Goal: Task Accomplishment & Management: Manage account settings

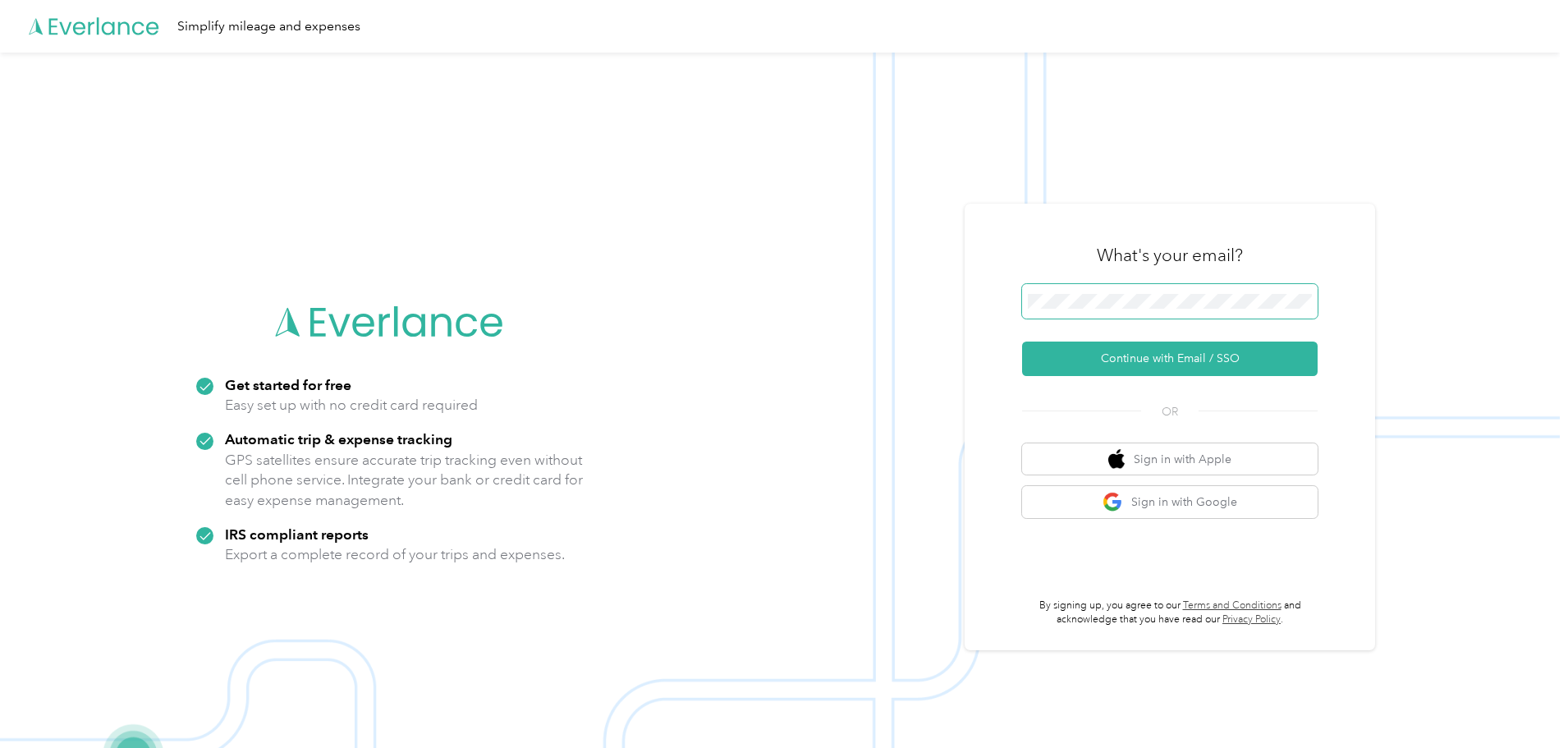
click at [1204, 315] on span at bounding box center [1170, 301] width 296 height 34
click at [1203, 307] on span at bounding box center [1170, 301] width 296 height 34
drag, startPoint x: 1198, startPoint y: 308, endPoint x: 1169, endPoint y: 363, distance: 62.2
click at [1161, 362] on button "Continue with Email / SSO" at bounding box center [1170, 359] width 296 height 34
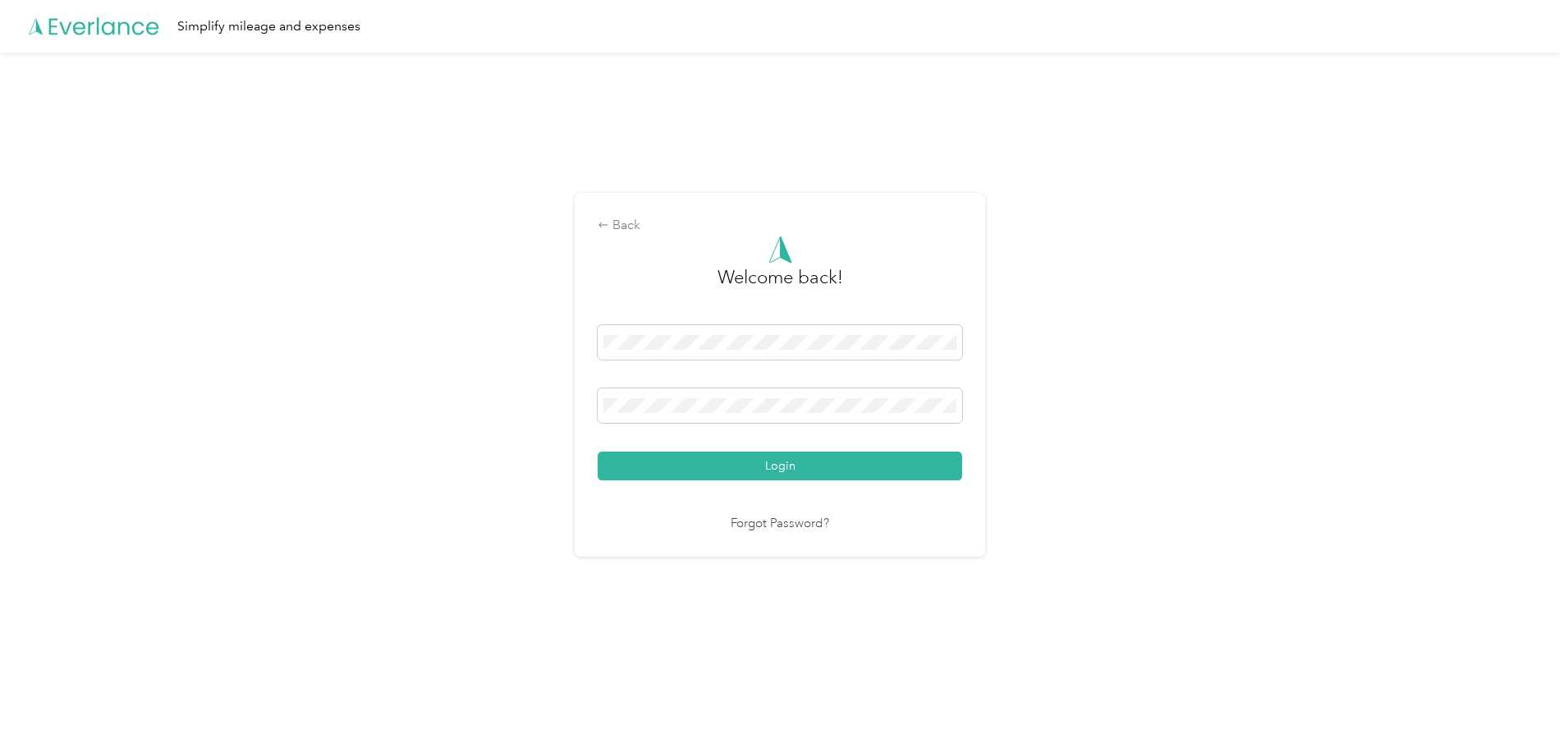
click at [598, 452] on button "Login" at bounding box center [780, 466] width 364 height 29
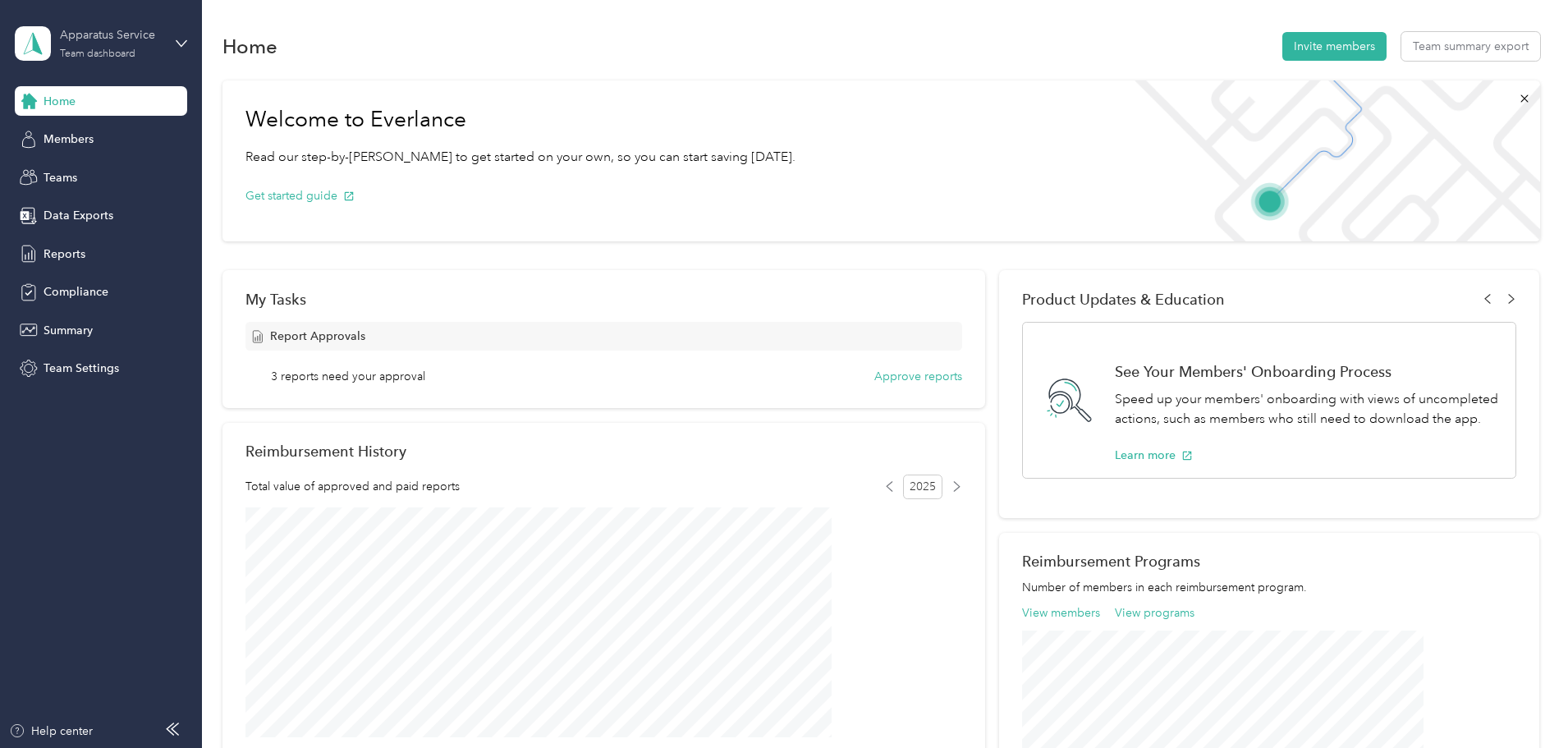
click at [78, 59] on div "Team dashboard" at bounding box center [97, 54] width 76 height 10
click at [77, 169] on div "Personal dashboard" at bounding box center [81, 162] width 104 height 17
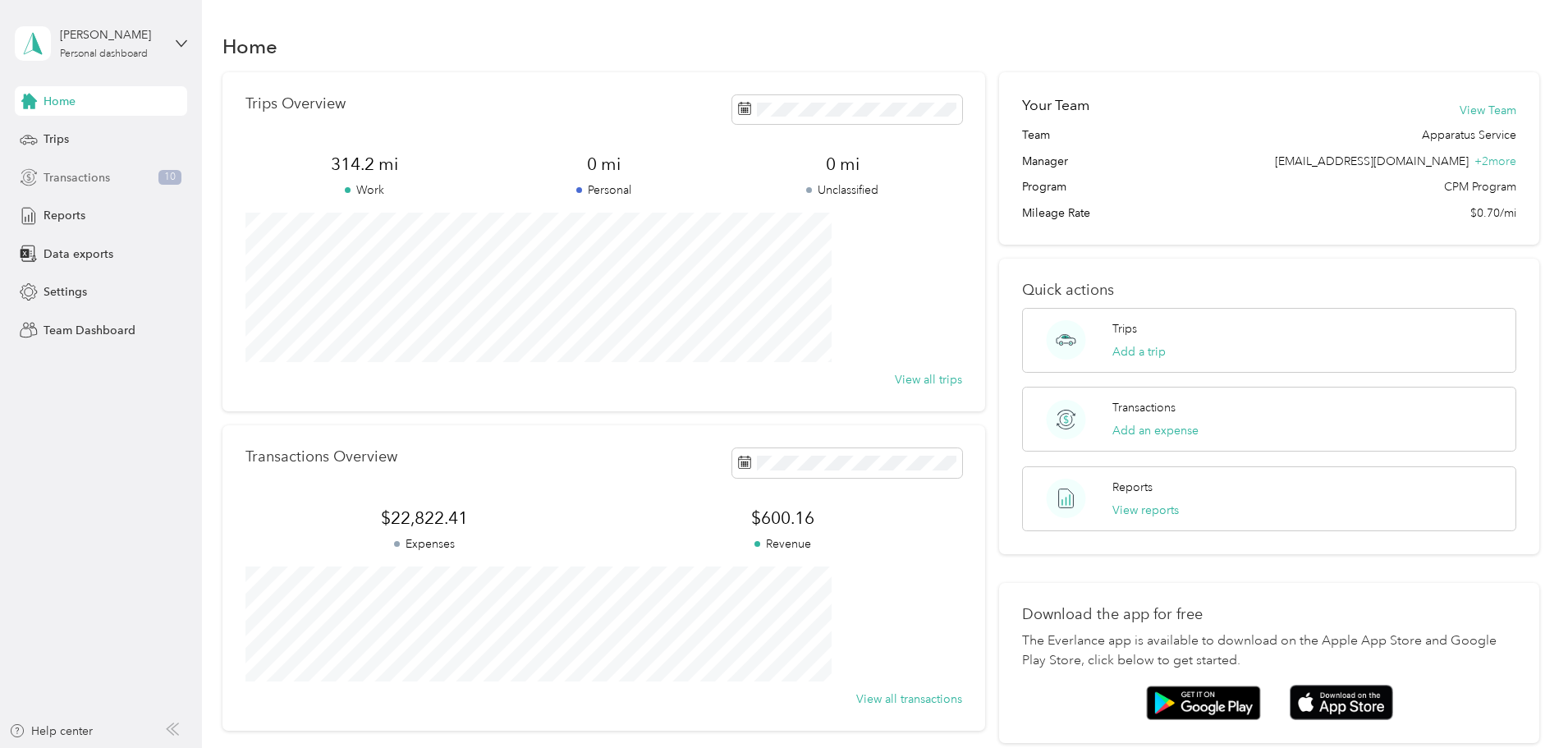
click at [96, 169] on span "Transactions" at bounding box center [77, 178] width 67 height 17
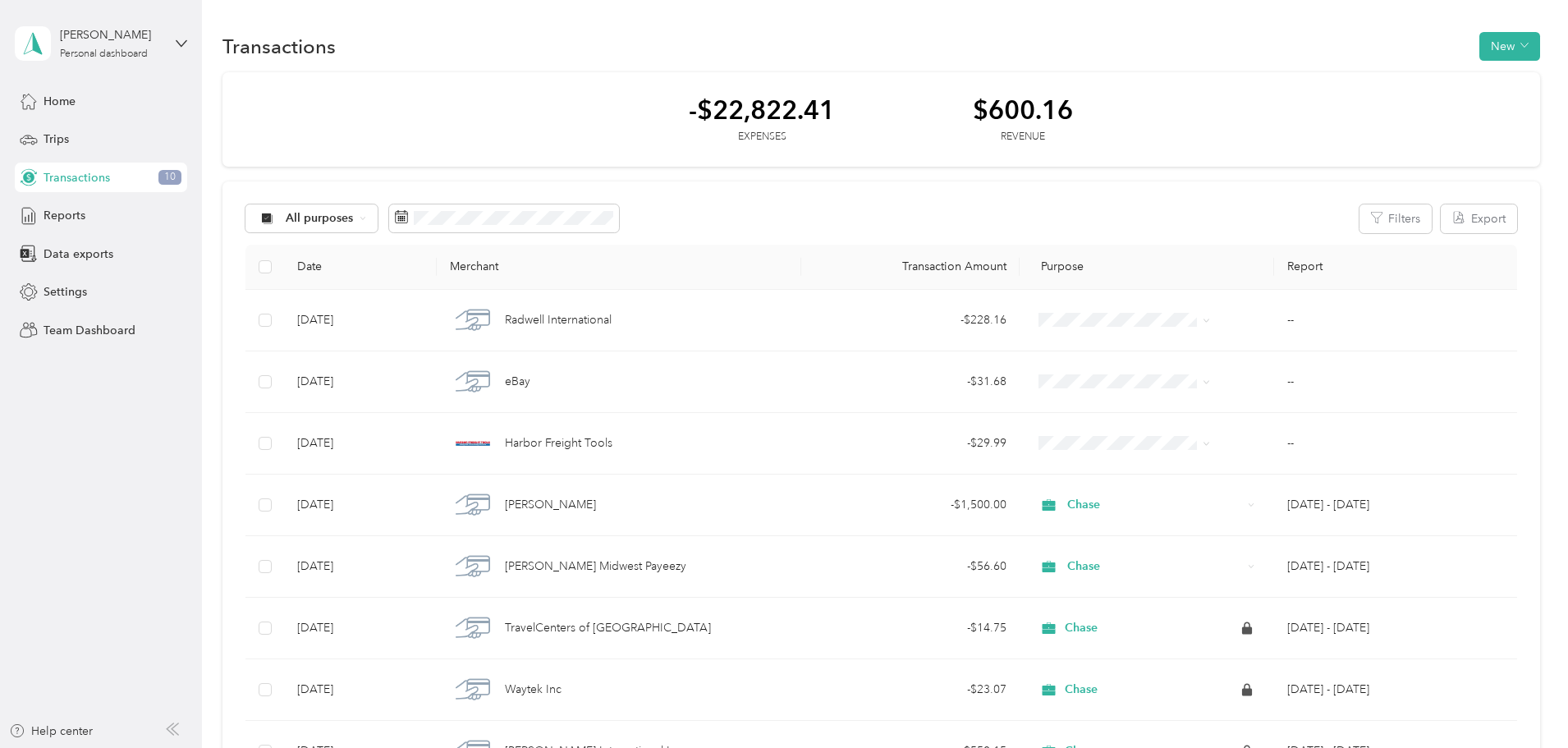
scroll to position [82, 0]
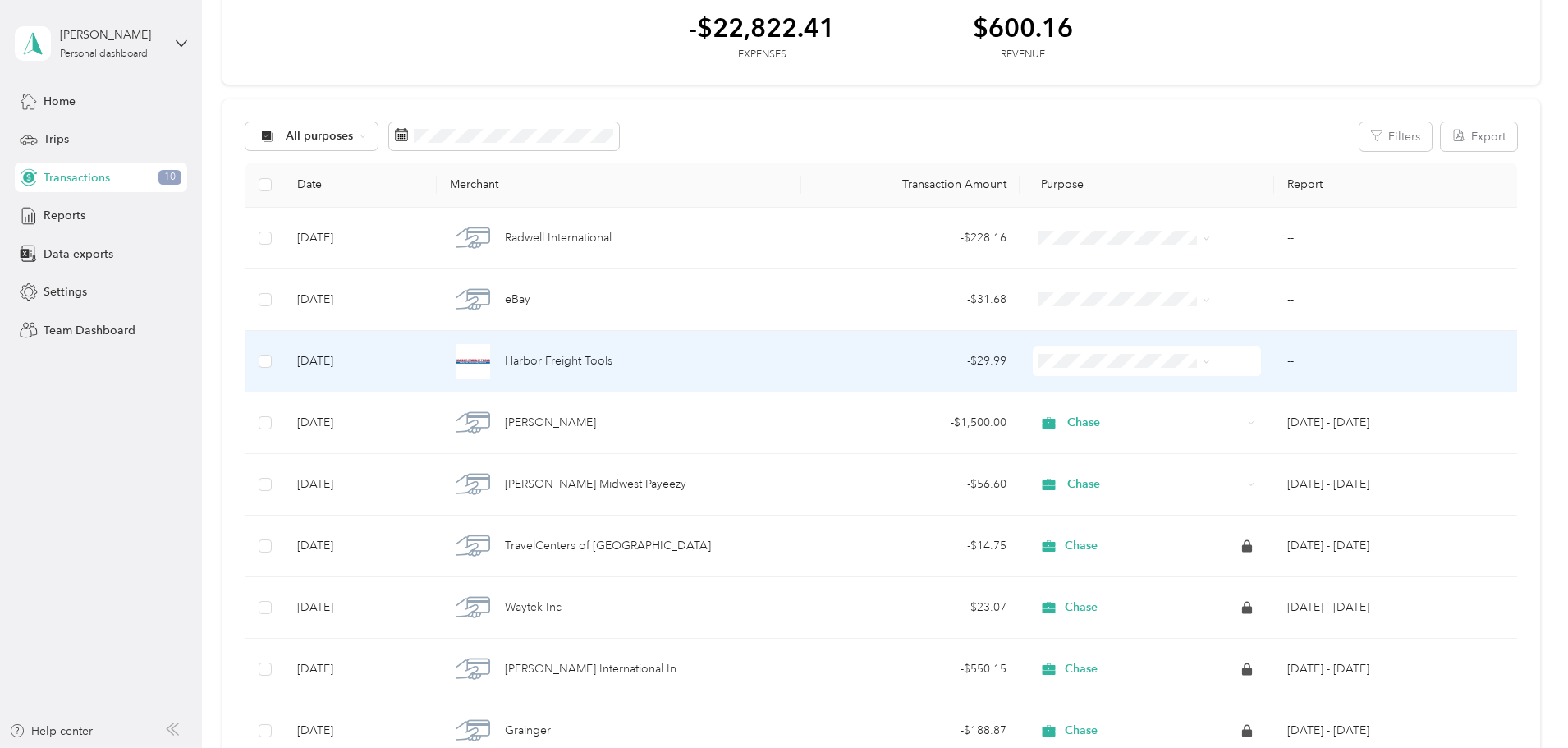
click at [595, 351] on div "Harbor Freight Tools" at bounding box center [619, 361] width 337 height 34
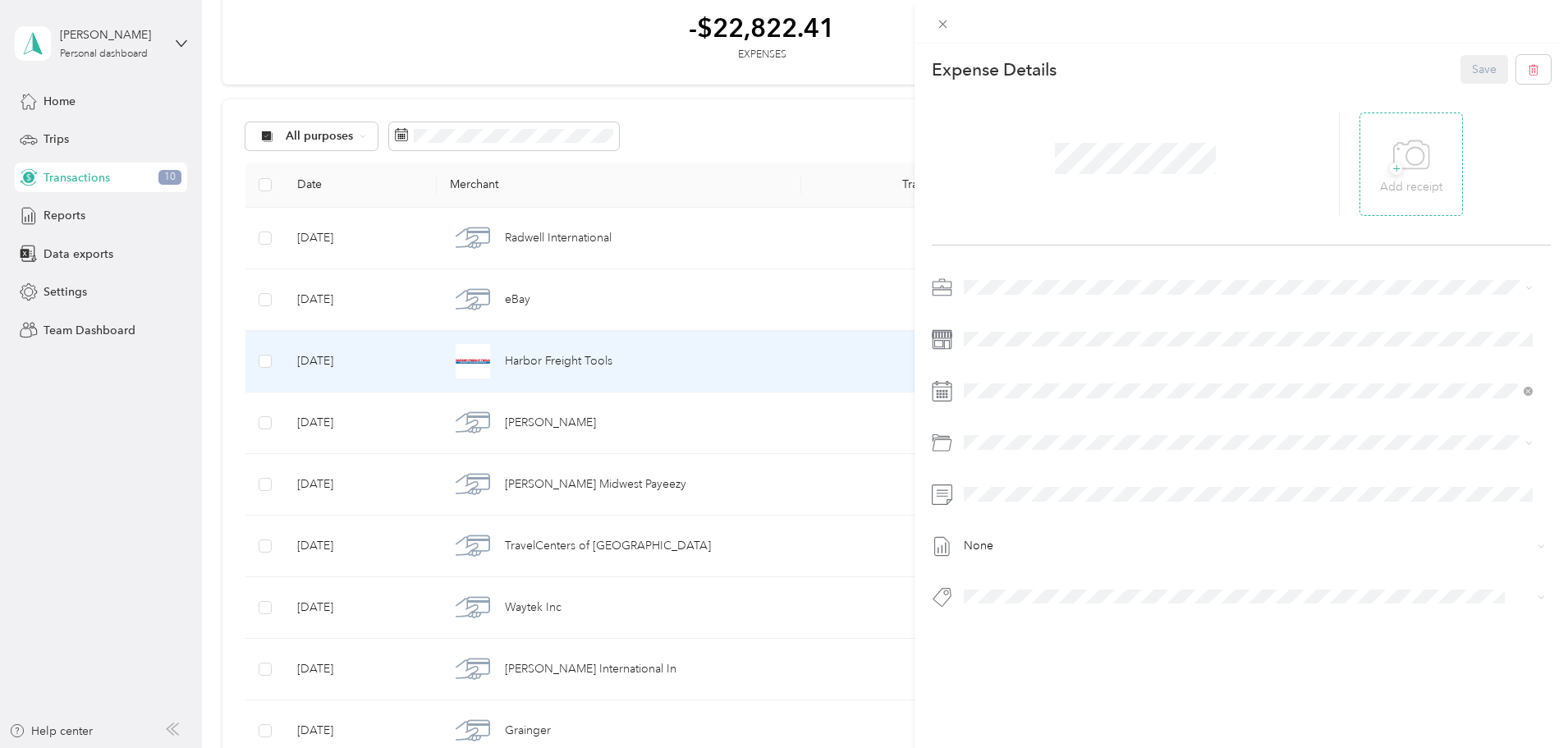
click at [1422, 189] on p "Add receipt" at bounding box center [1411, 187] width 62 height 18
click at [1032, 380] on li "Chase" at bounding box center [1249, 369] width 581 height 29
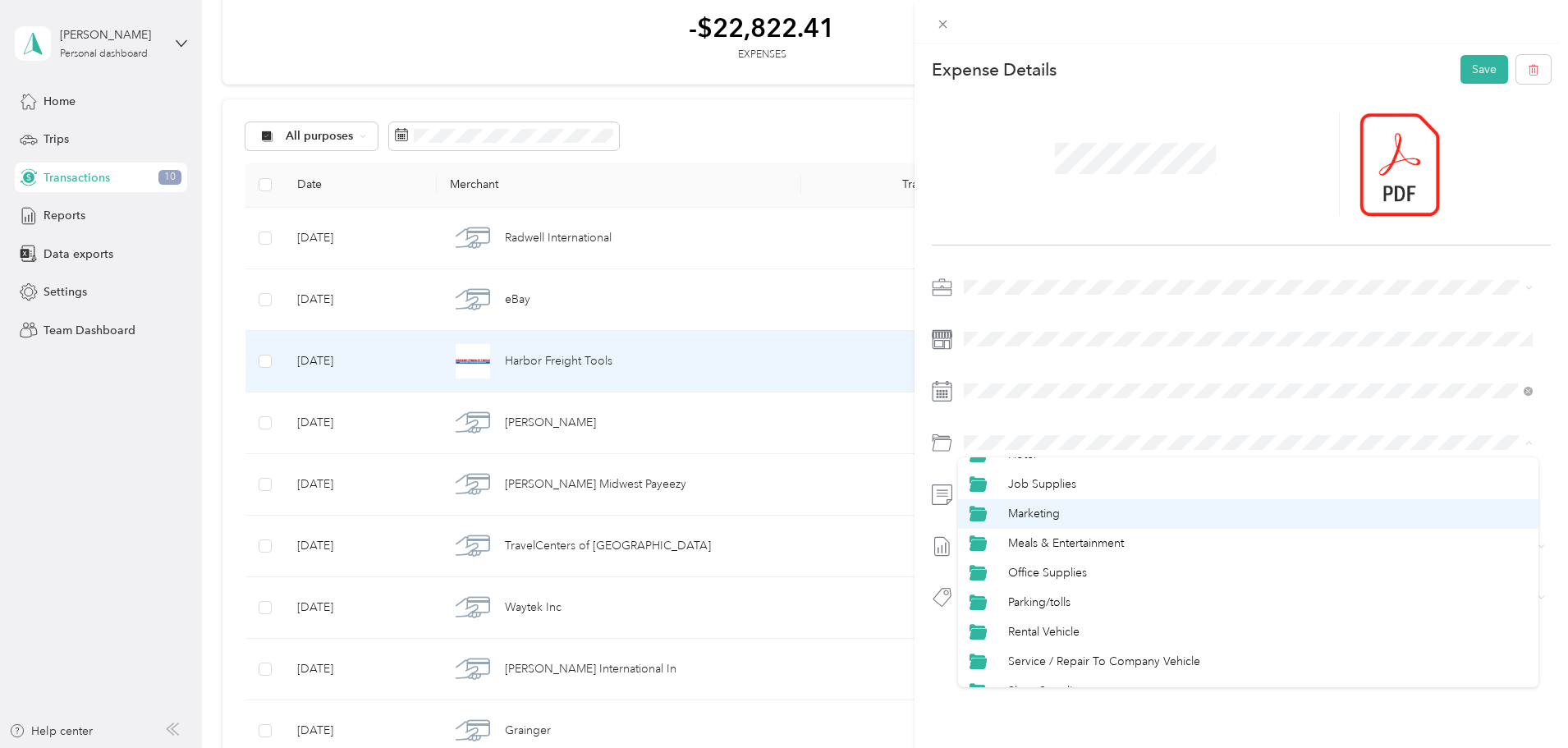
scroll to position [246, 0]
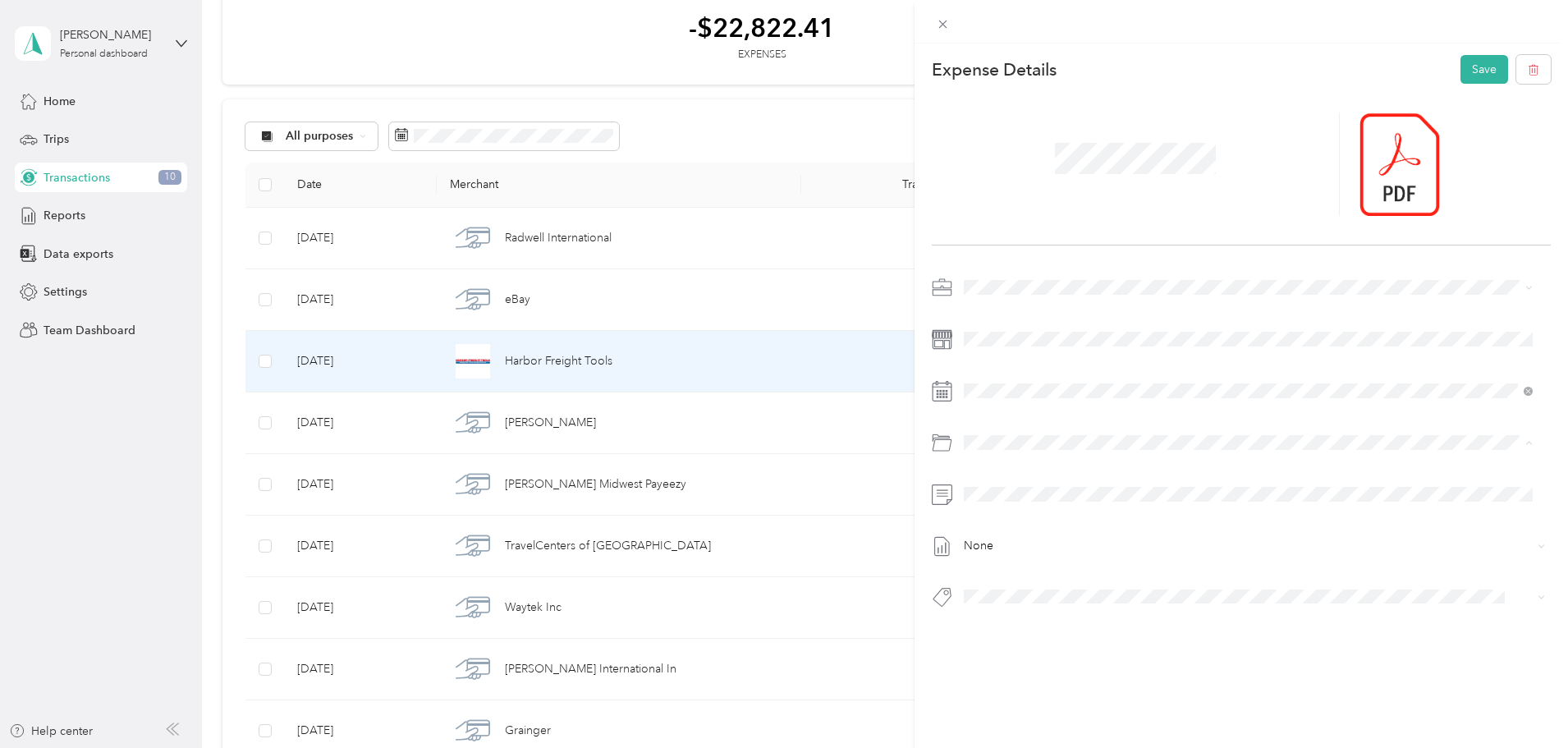
click at [1205, 324] on div "None" at bounding box center [1241, 446] width 619 height 345
click at [1173, 380] on span at bounding box center [1254, 390] width 592 height 26
click at [1083, 504] on span at bounding box center [1254, 494] width 592 height 26
click at [1470, 59] on button "Save" at bounding box center [1484, 69] width 48 height 29
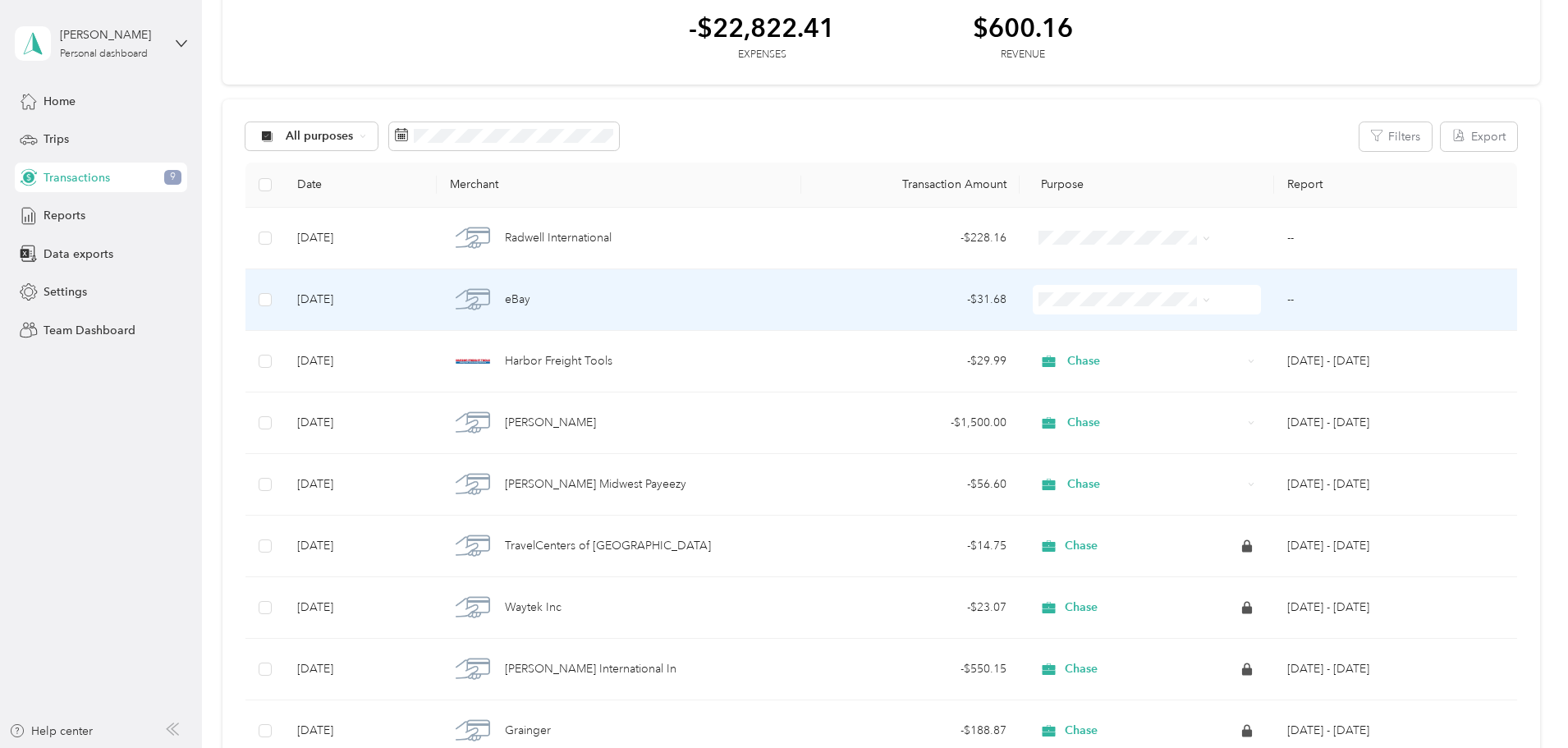
click at [854, 298] on div "- $31.68" at bounding box center [910, 299] width 192 height 18
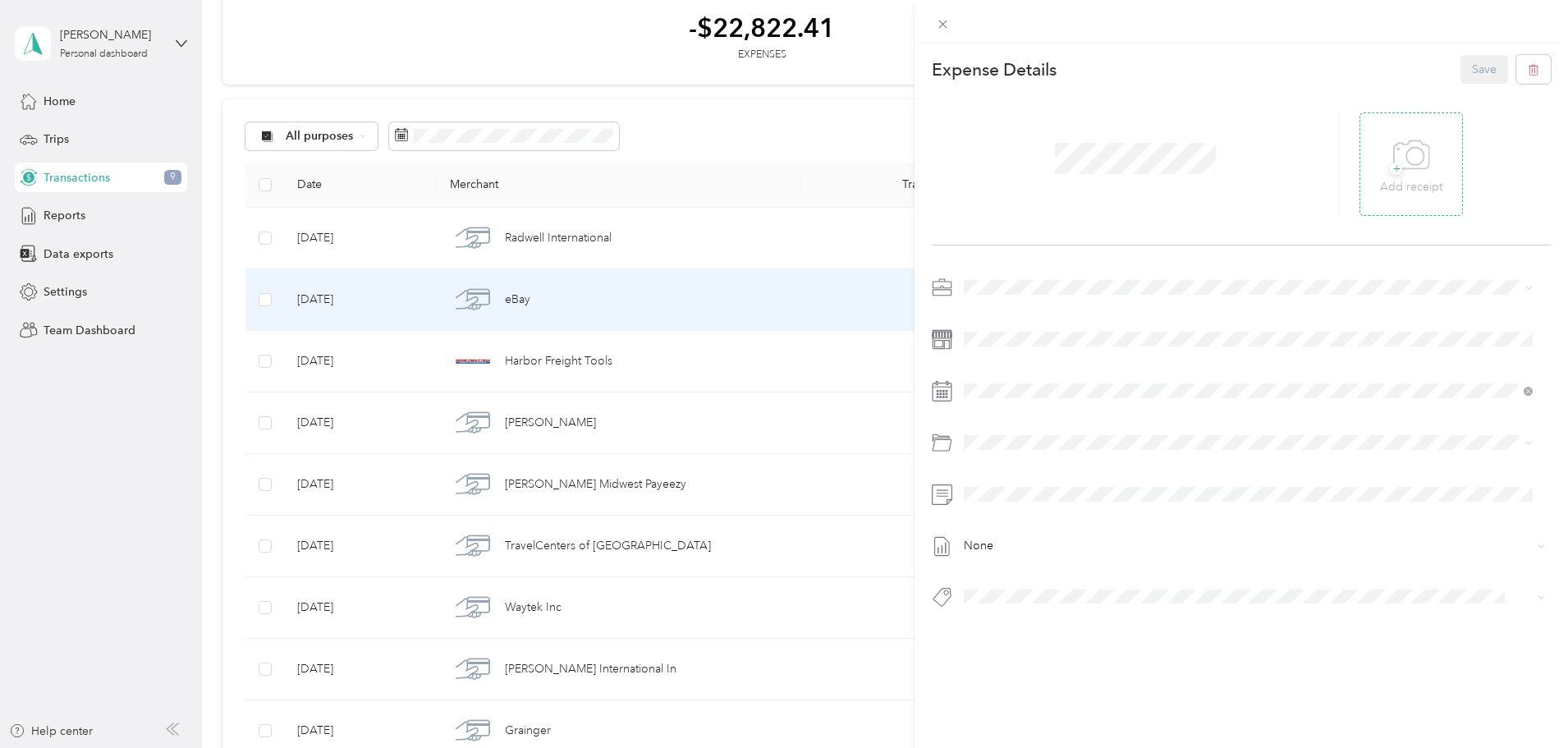
click at [1390, 166] on span "+" at bounding box center [1397, 169] width 13 height 13
click at [999, 270] on div "Expense Details Save None" at bounding box center [1241, 360] width 654 height 634
click at [1026, 370] on div "Chase" at bounding box center [1248, 372] width 557 height 17
click at [1115, 589] on div "Cost Of Goods" at bounding box center [1267, 594] width 518 height 17
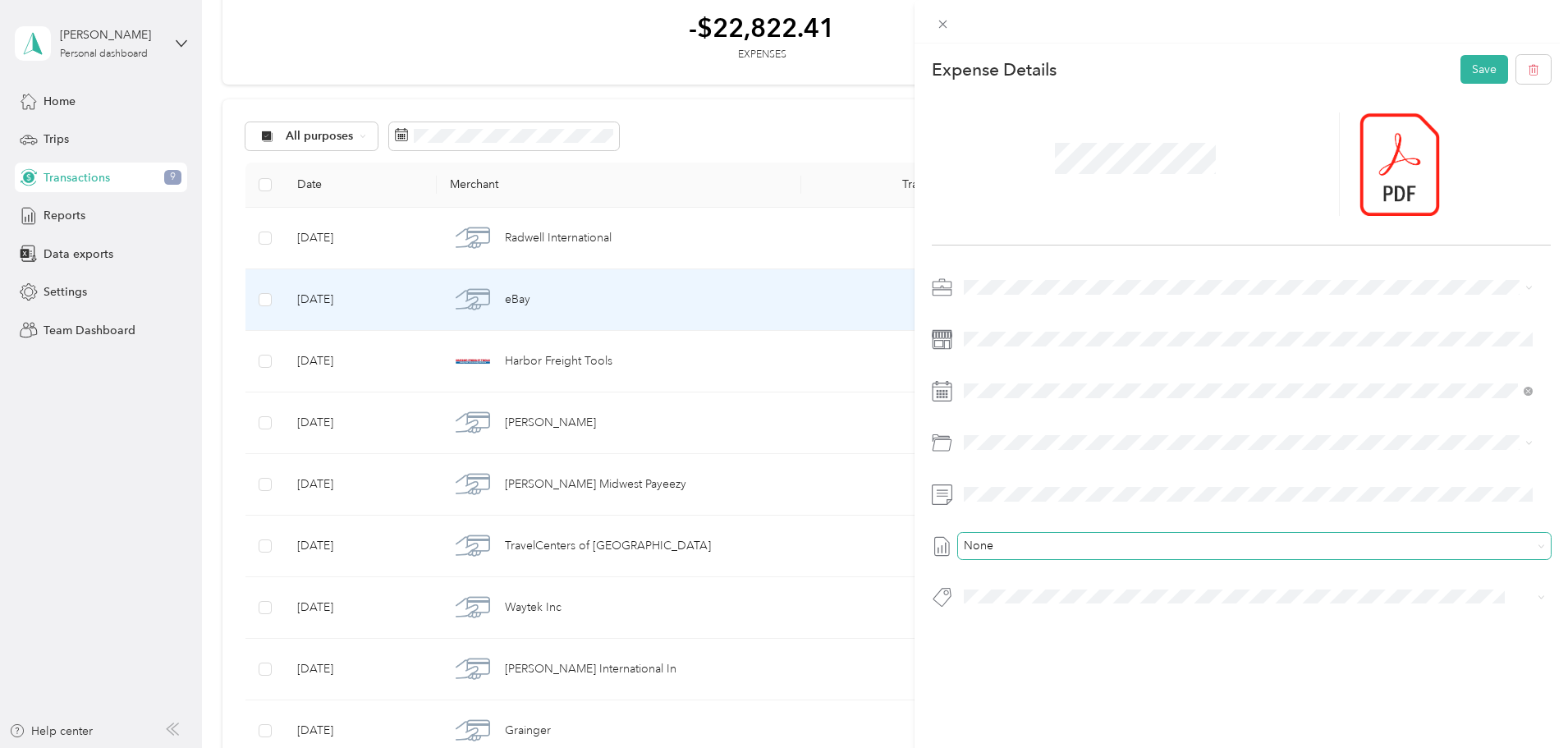
click at [1059, 549] on span "None" at bounding box center [1251, 545] width 563 height 14
drag, startPoint x: 1032, startPoint y: 692, endPoint x: 1206, endPoint y: 548, distance: 225.9
click at [1032, 692] on div "This expense cannot be edited because it is either under review, approved, or p…" at bounding box center [1241, 417] width 654 height 748
click at [1481, 62] on button "Save" at bounding box center [1484, 69] width 48 height 29
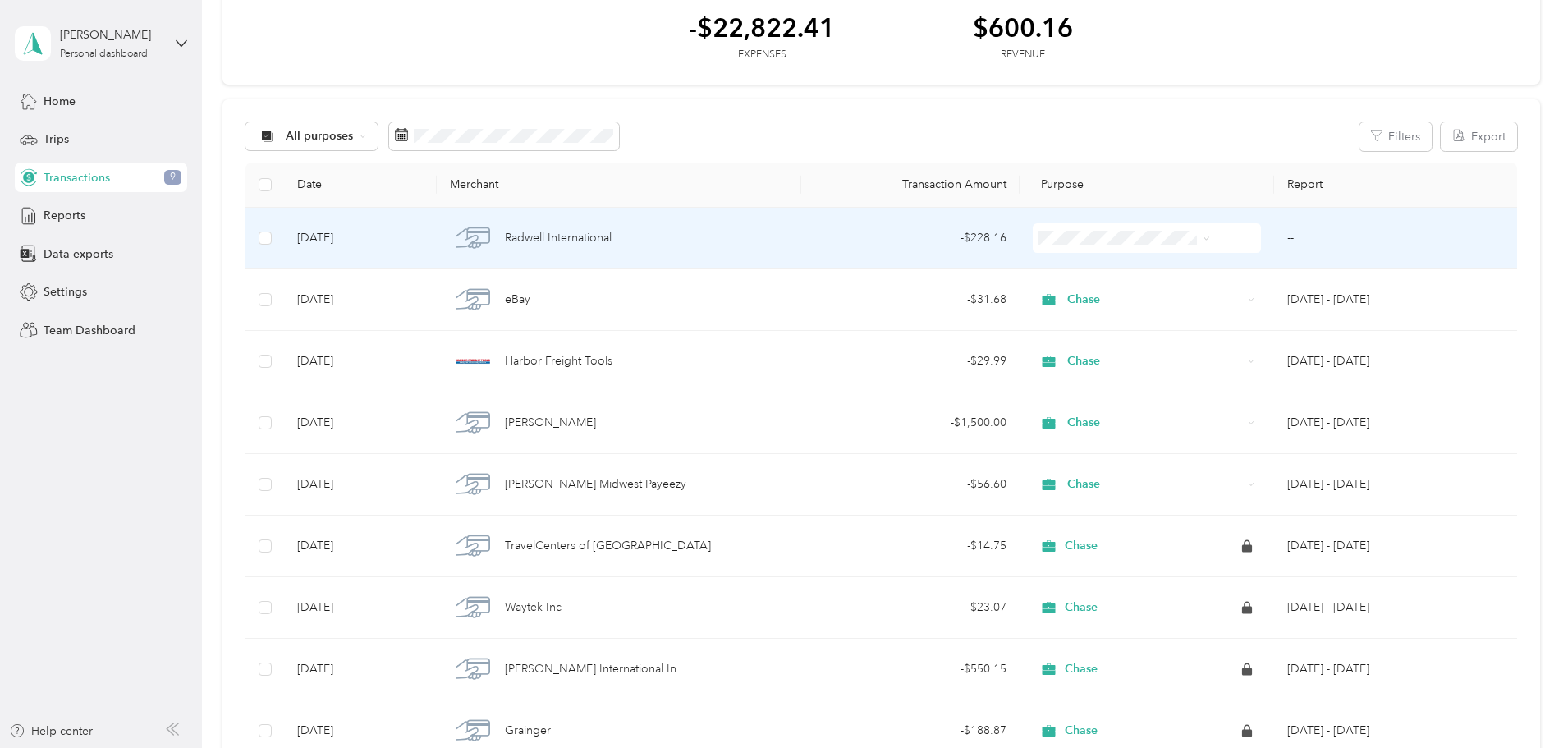
click at [749, 229] on div "Radwell International" at bounding box center [619, 238] width 337 height 34
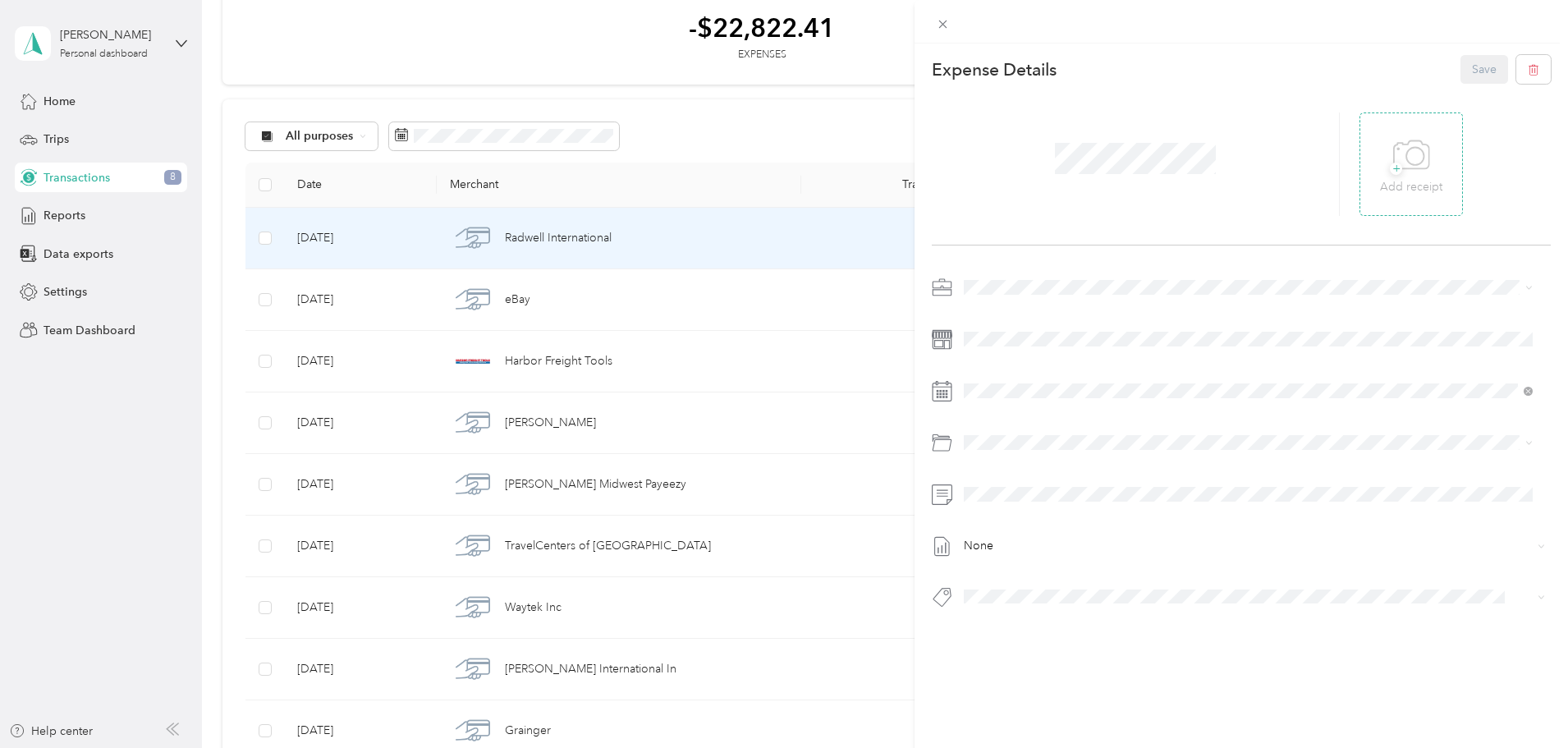
click at [1433, 160] on div "+ Add receipt" at bounding box center [1411, 165] width 62 height 63
click at [1030, 372] on div "Chase" at bounding box center [1248, 373] width 557 height 17
click at [1056, 587] on div "Cost Of Goods" at bounding box center [1267, 594] width 518 height 17
click at [1485, 67] on button "Save" at bounding box center [1484, 69] width 48 height 29
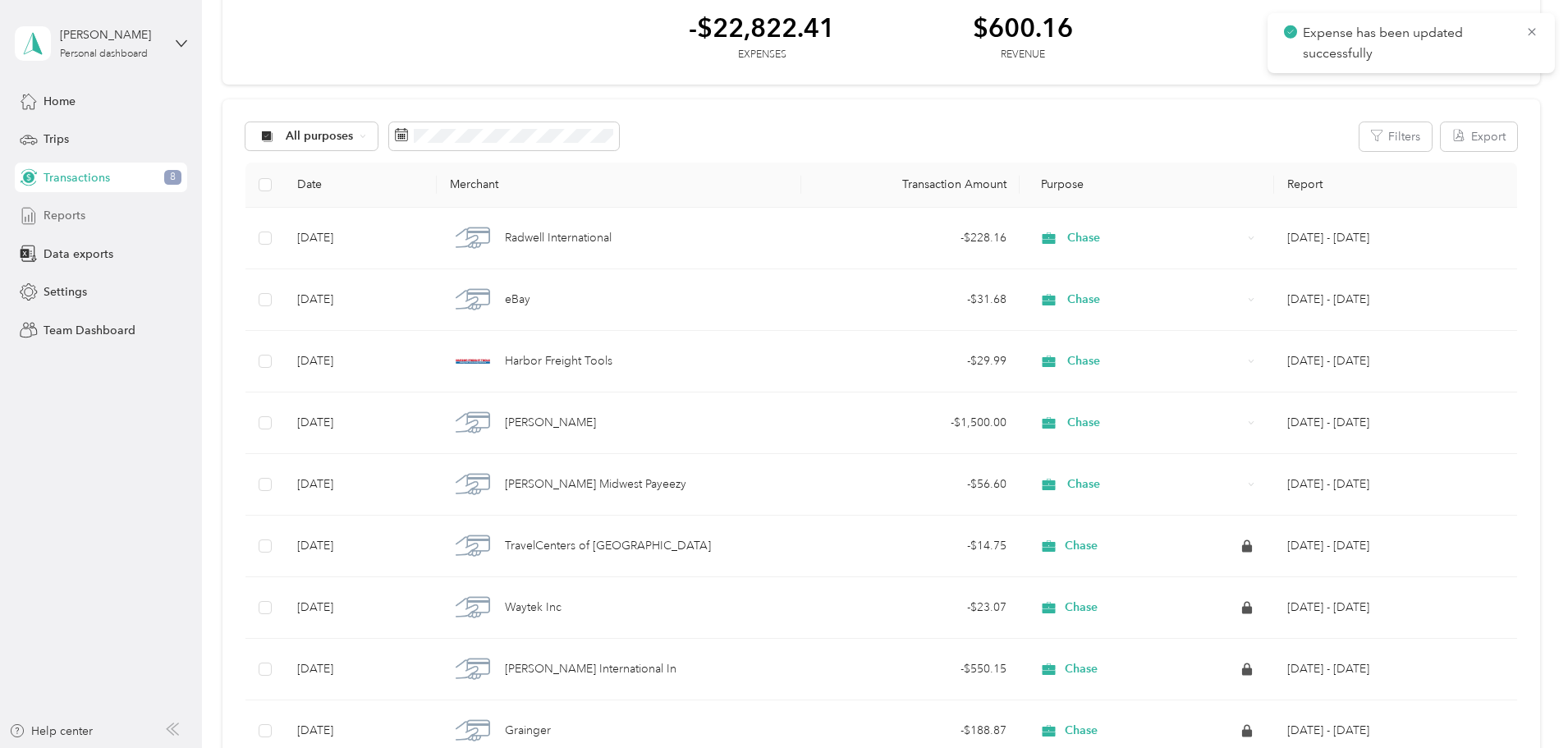
click at [91, 212] on div "Reports" at bounding box center [100, 215] width 172 height 30
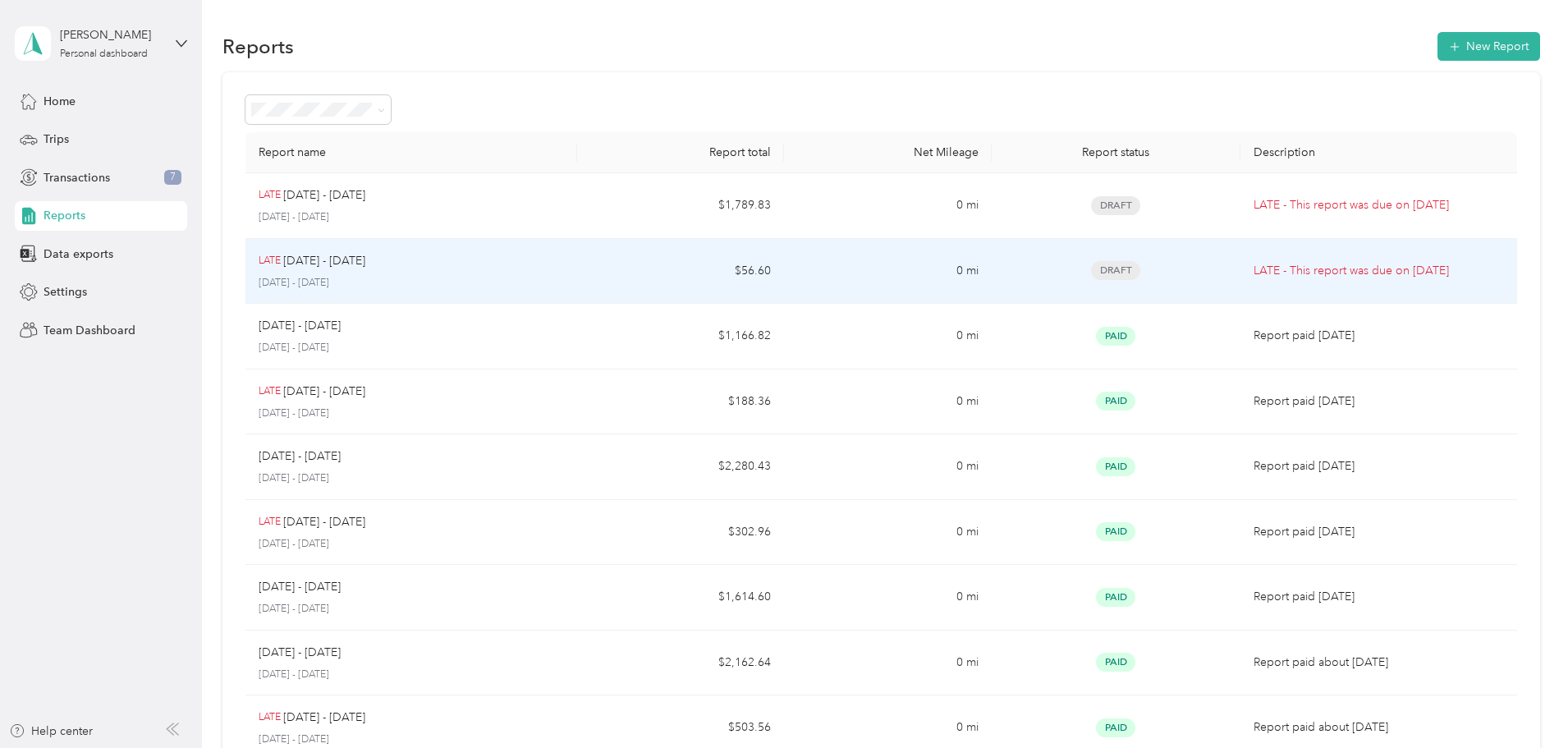
click at [655, 259] on td "$56.60" at bounding box center [680, 271] width 206 height 66
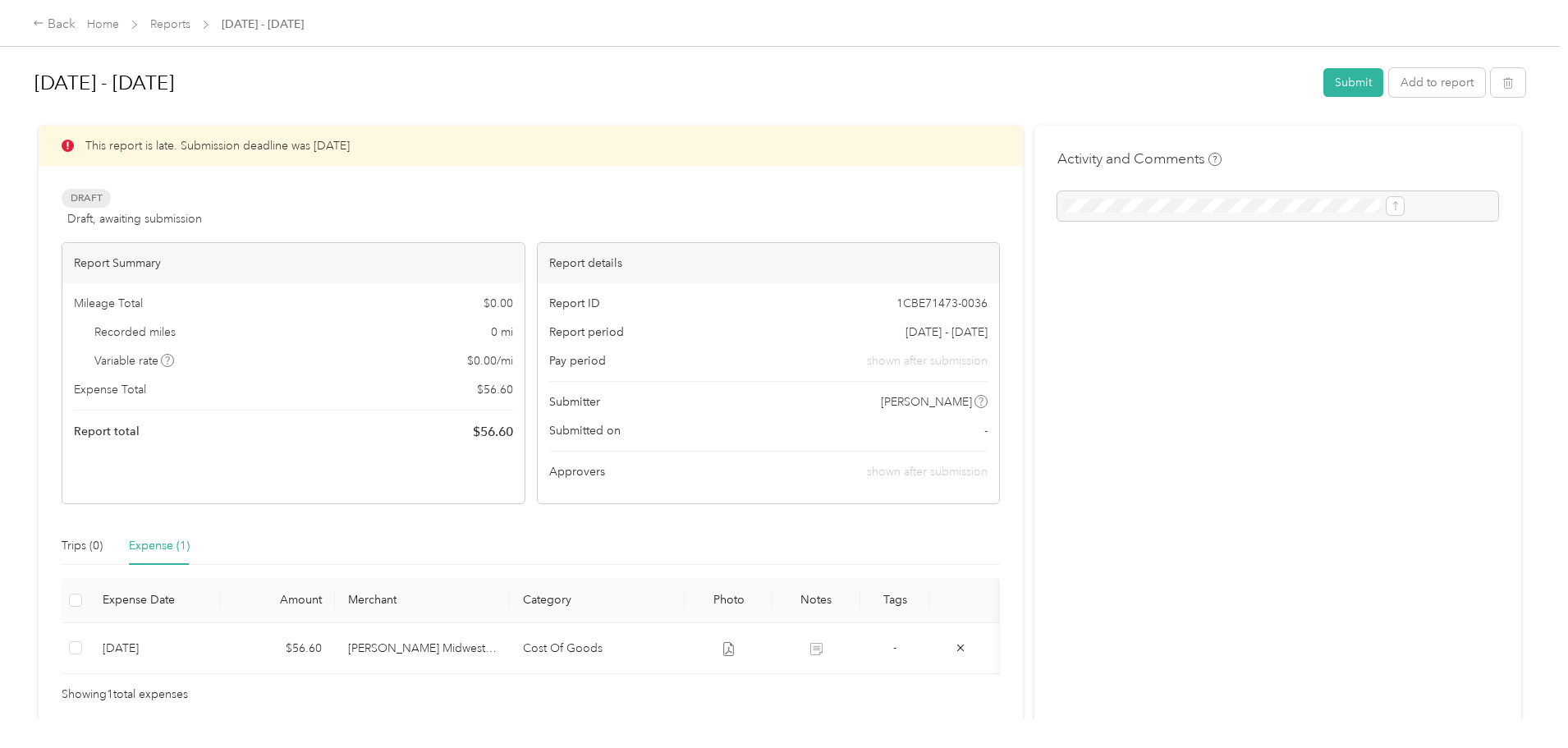
scroll to position [82, 0]
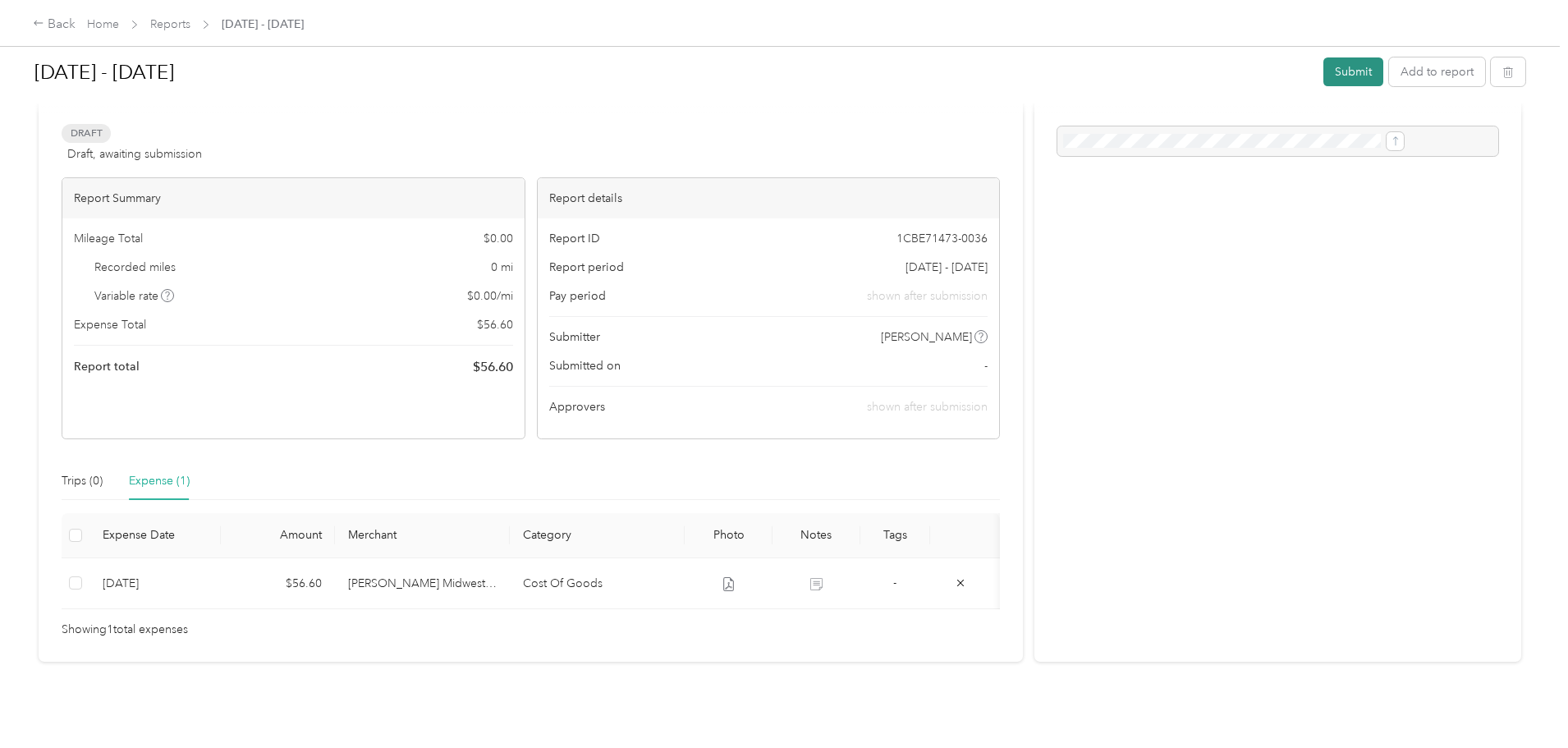
click at [1324, 64] on button "Submit" at bounding box center [1353, 72] width 60 height 29
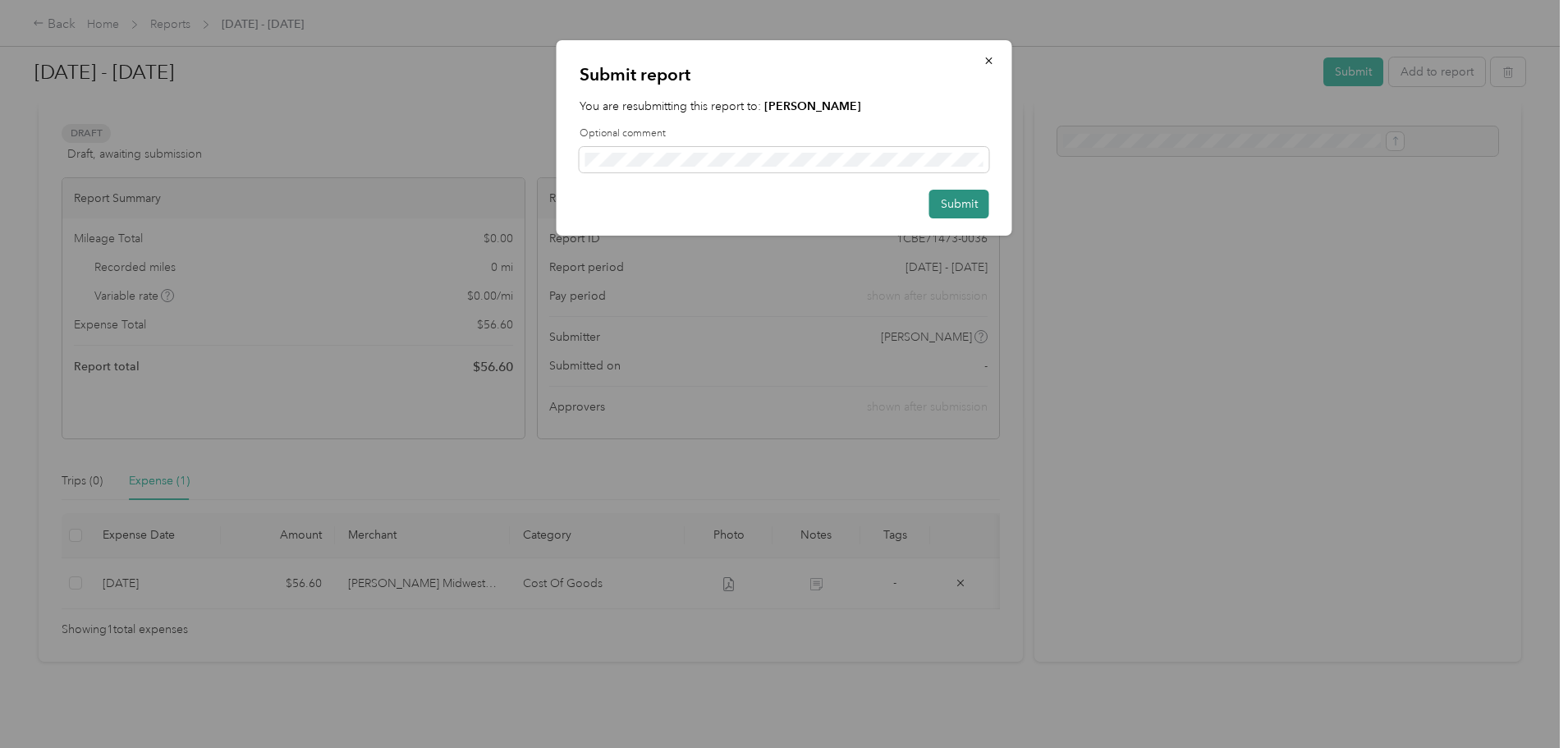
click at [954, 208] on button "Submit" at bounding box center [959, 204] width 60 height 29
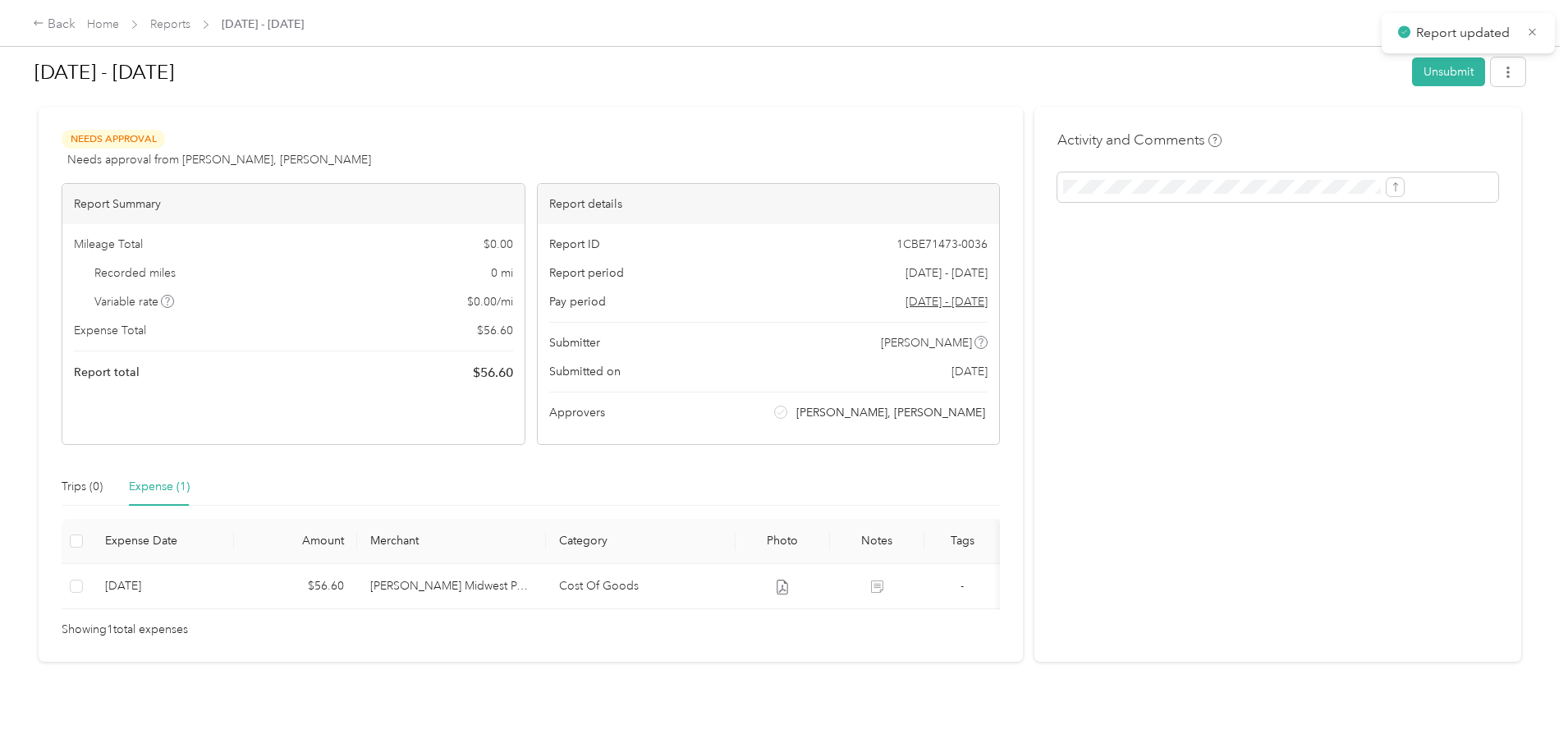
scroll to position [43, 0]
click at [190, 20] on link "Reports" at bounding box center [170, 23] width 41 height 14
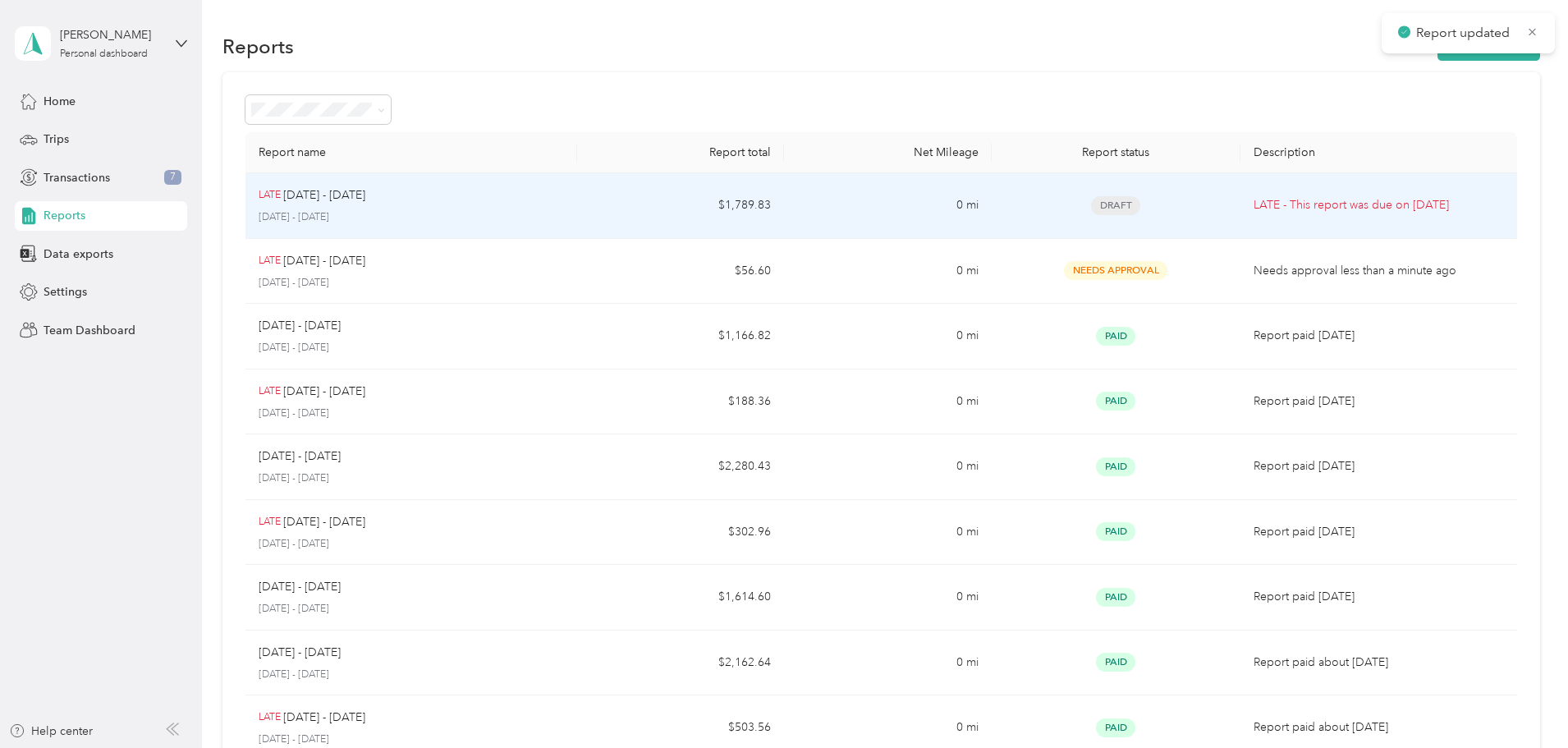
click at [660, 197] on td "$1,789.83" at bounding box center [680, 205] width 206 height 66
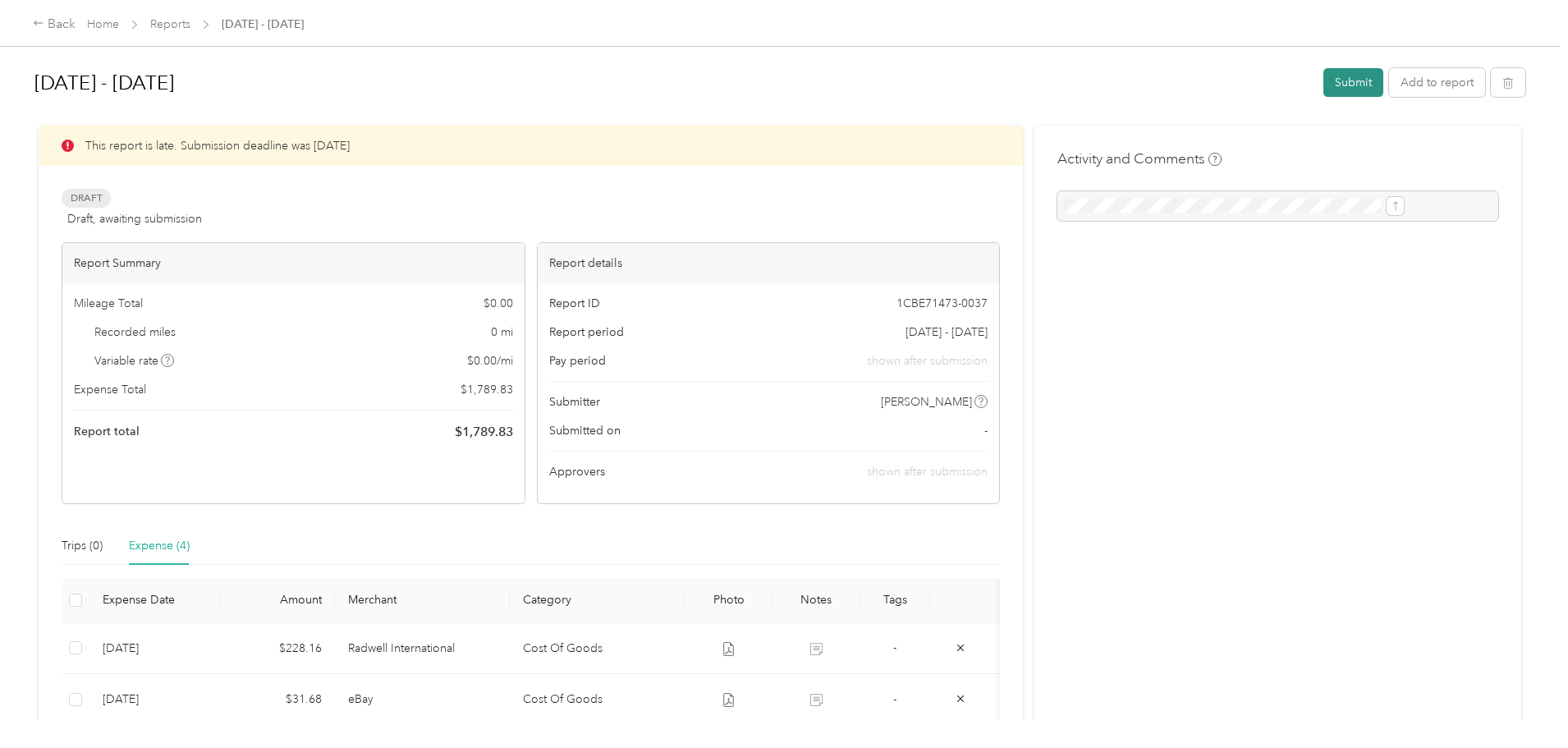
click at [1324, 72] on button "Submit" at bounding box center [1353, 83] width 60 height 29
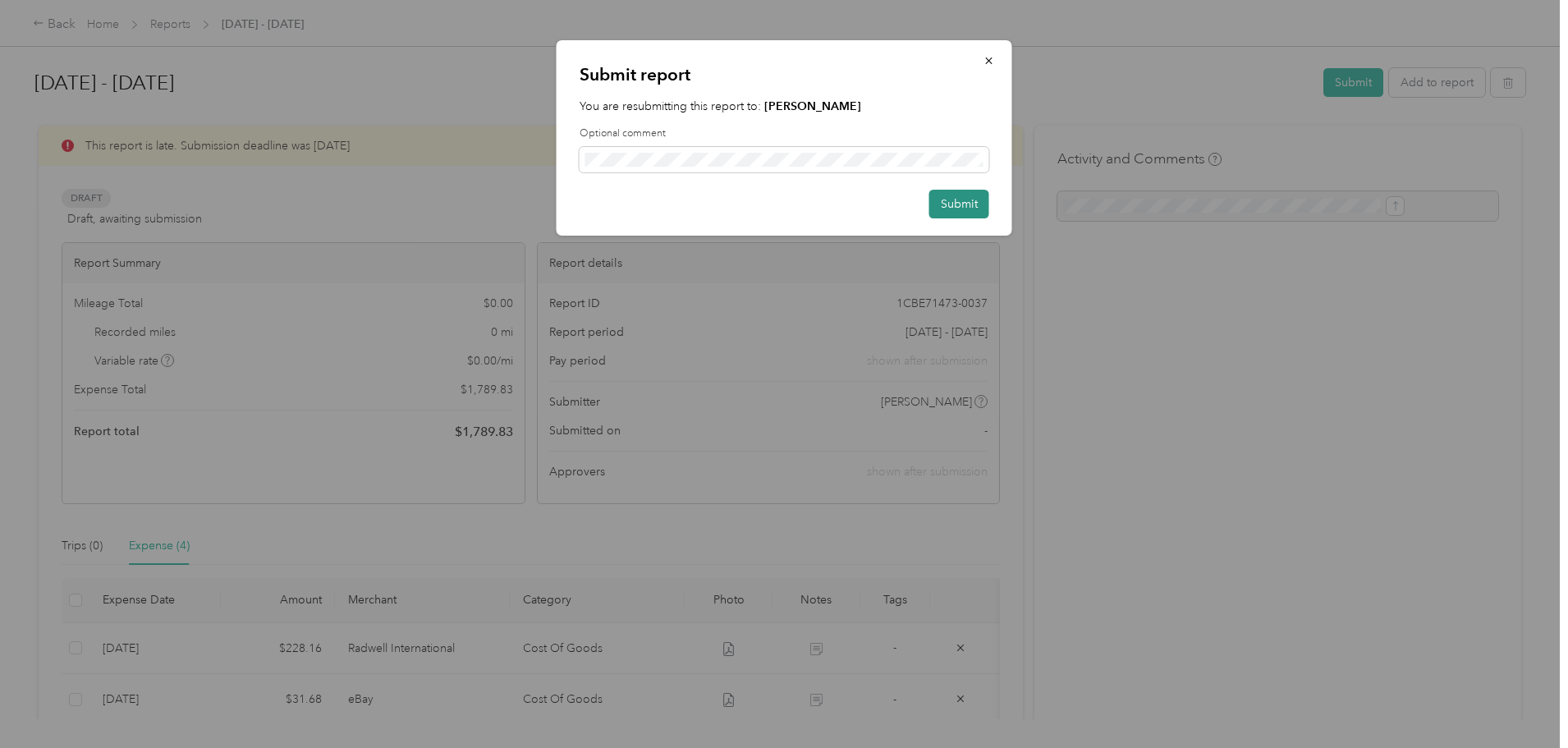
click at [987, 208] on button "Submit" at bounding box center [959, 204] width 60 height 29
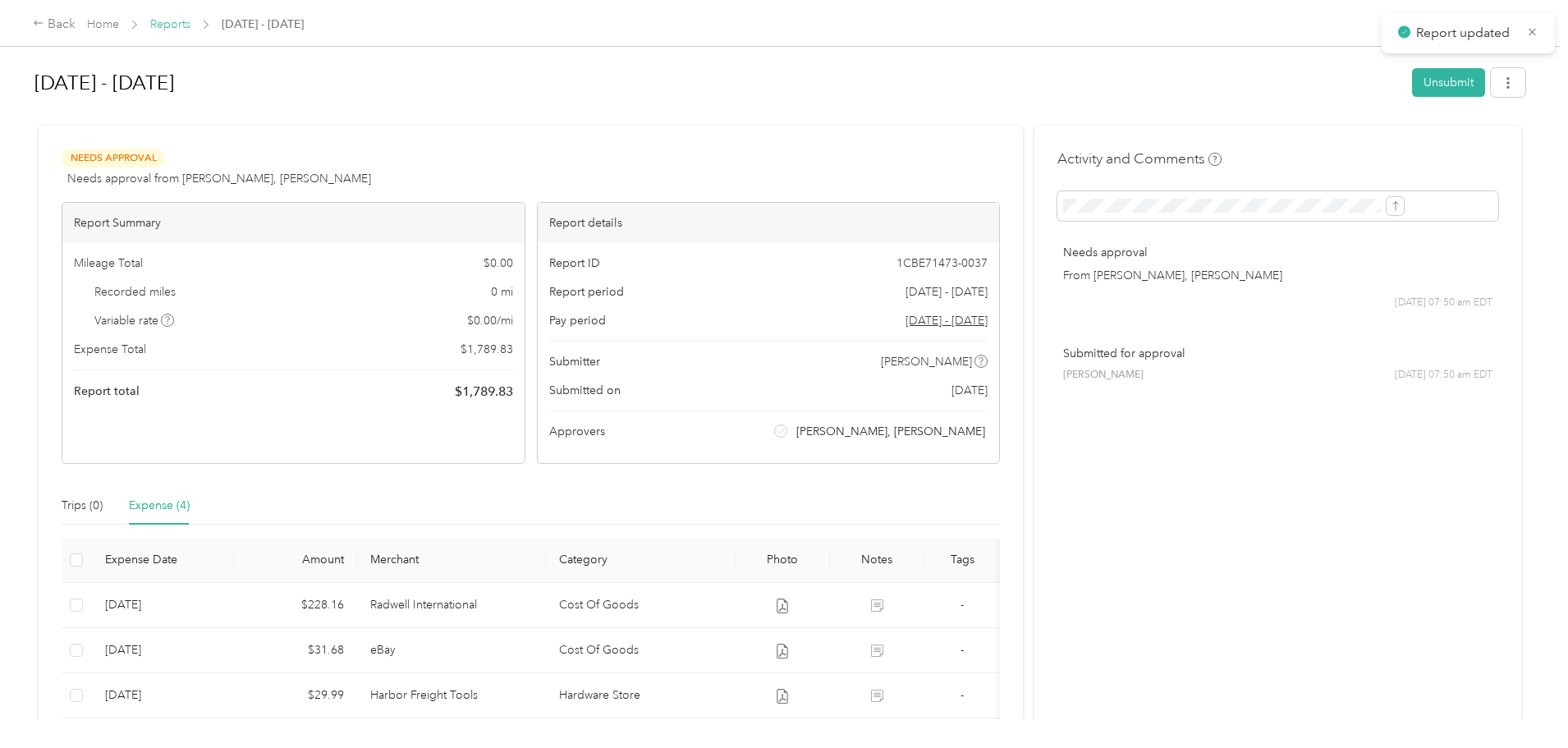
click at [190, 29] on link "Reports" at bounding box center [170, 23] width 41 height 14
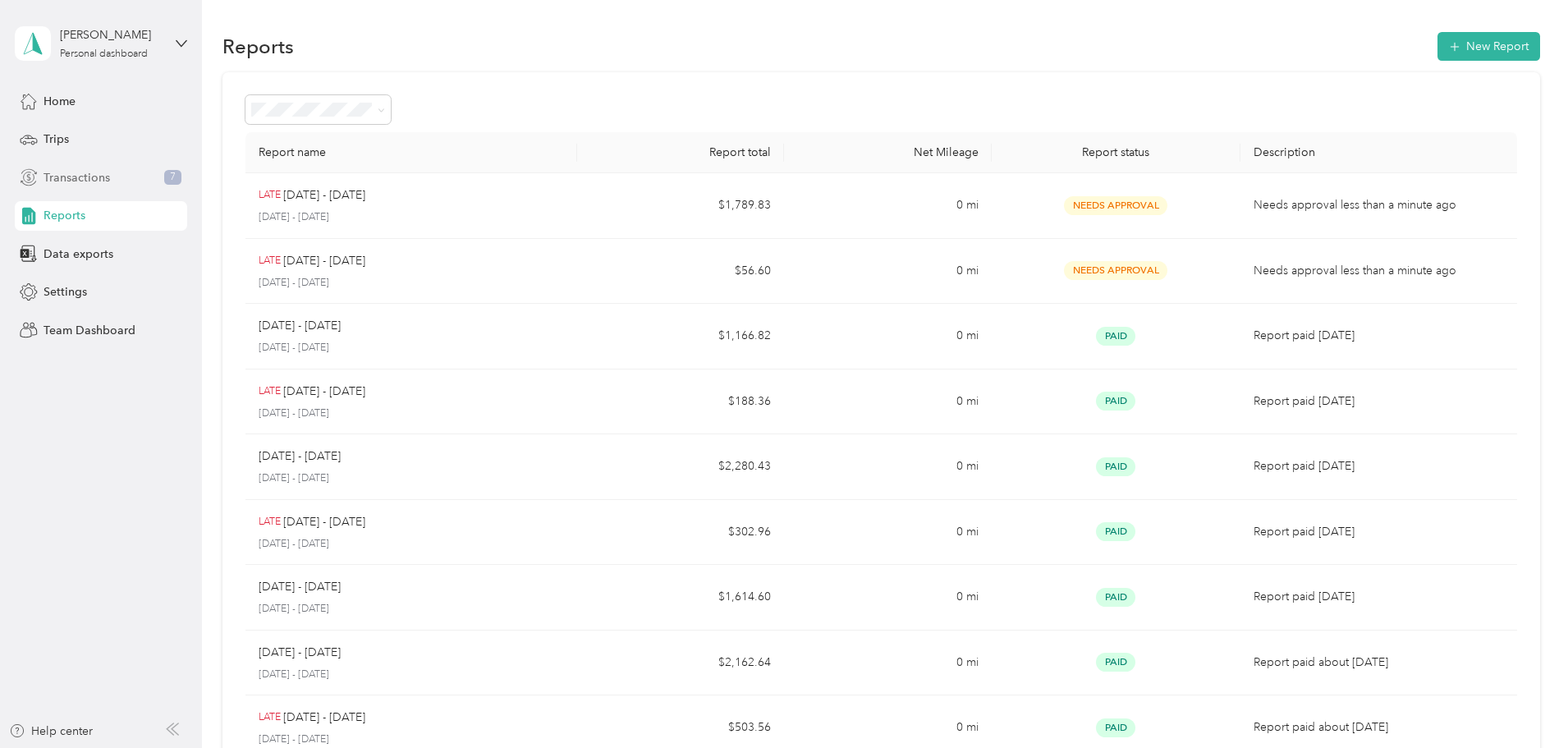
click at [60, 185] on span "Transactions" at bounding box center [77, 178] width 67 height 17
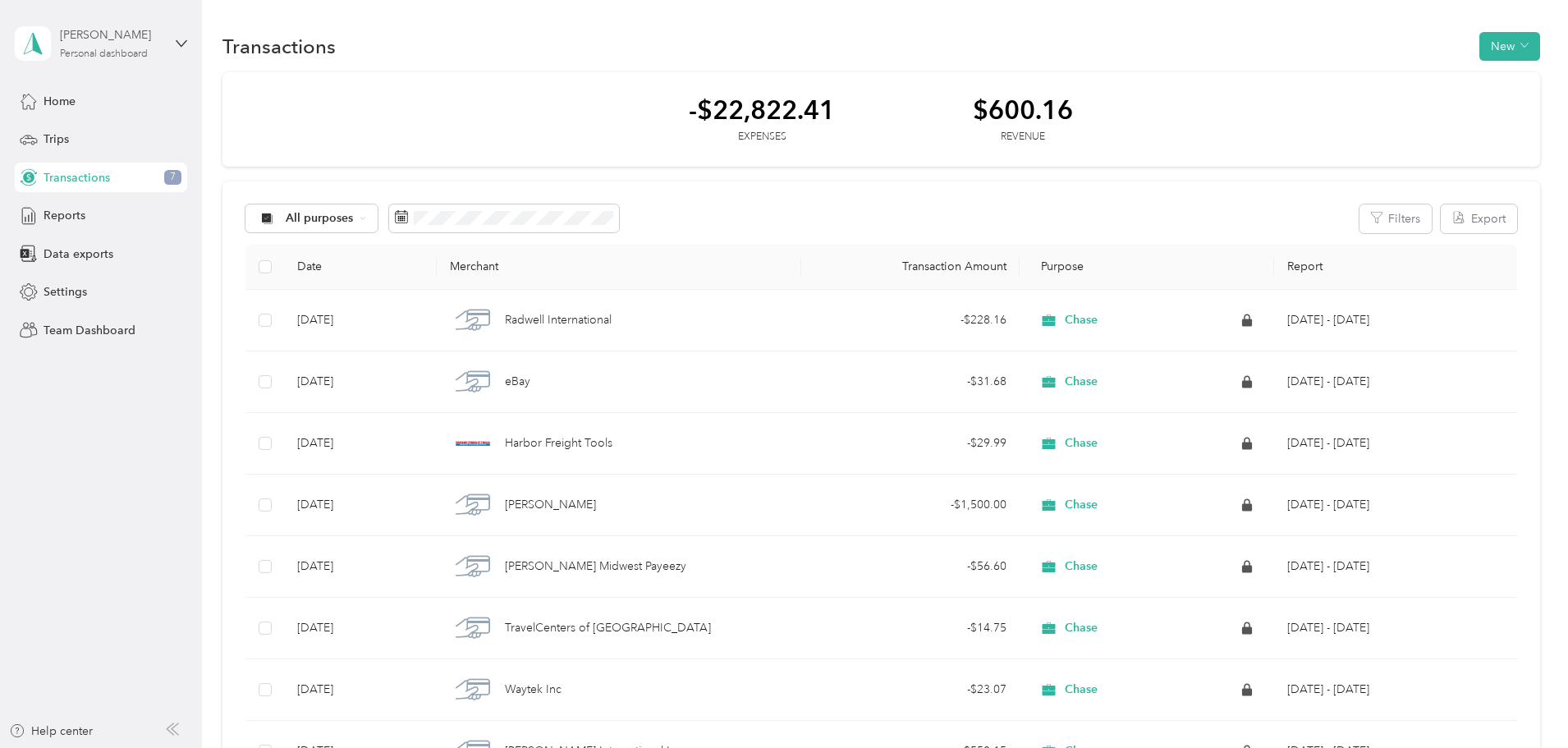
click at [96, 46] on div "[PERSON_NAME] Personal dashboard" at bounding box center [111, 42] width 103 height 32
click at [105, 133] on div "Team dashboard" at bounding box center [73, 132] width 87 height 17
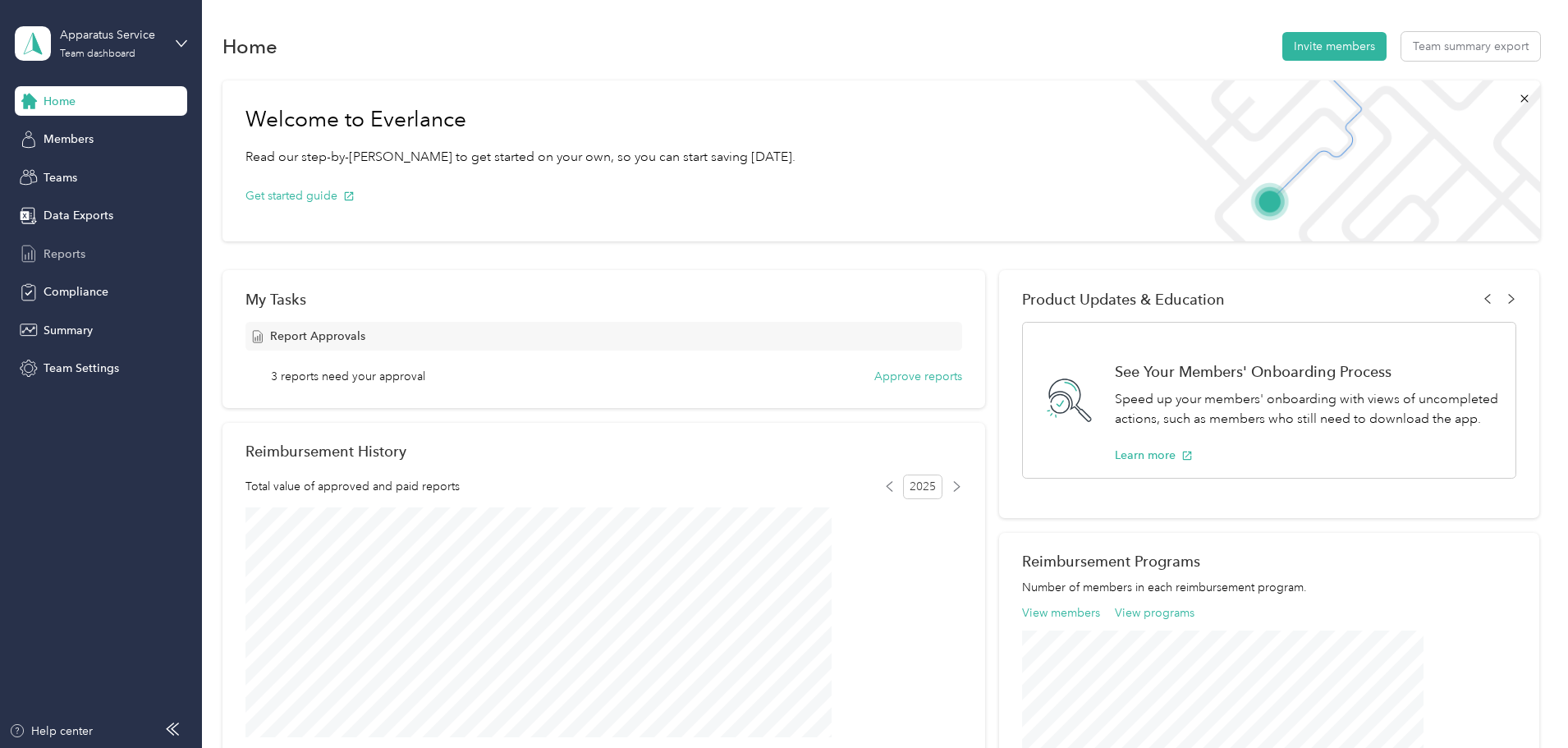
click at [63, 245] on span "Reports" at bounding box center [64, 253] width 41 height 17
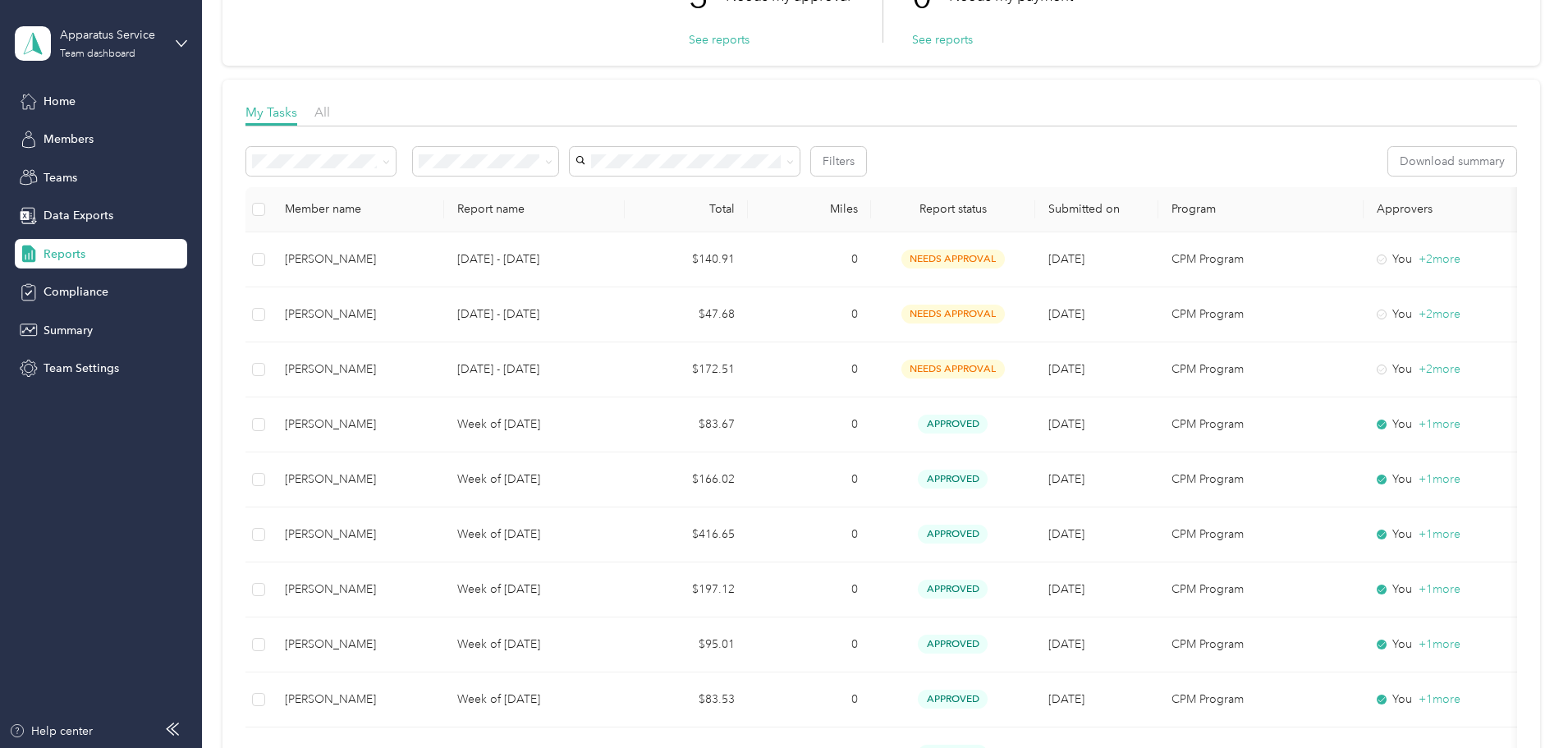
scroll to position [164, 0]
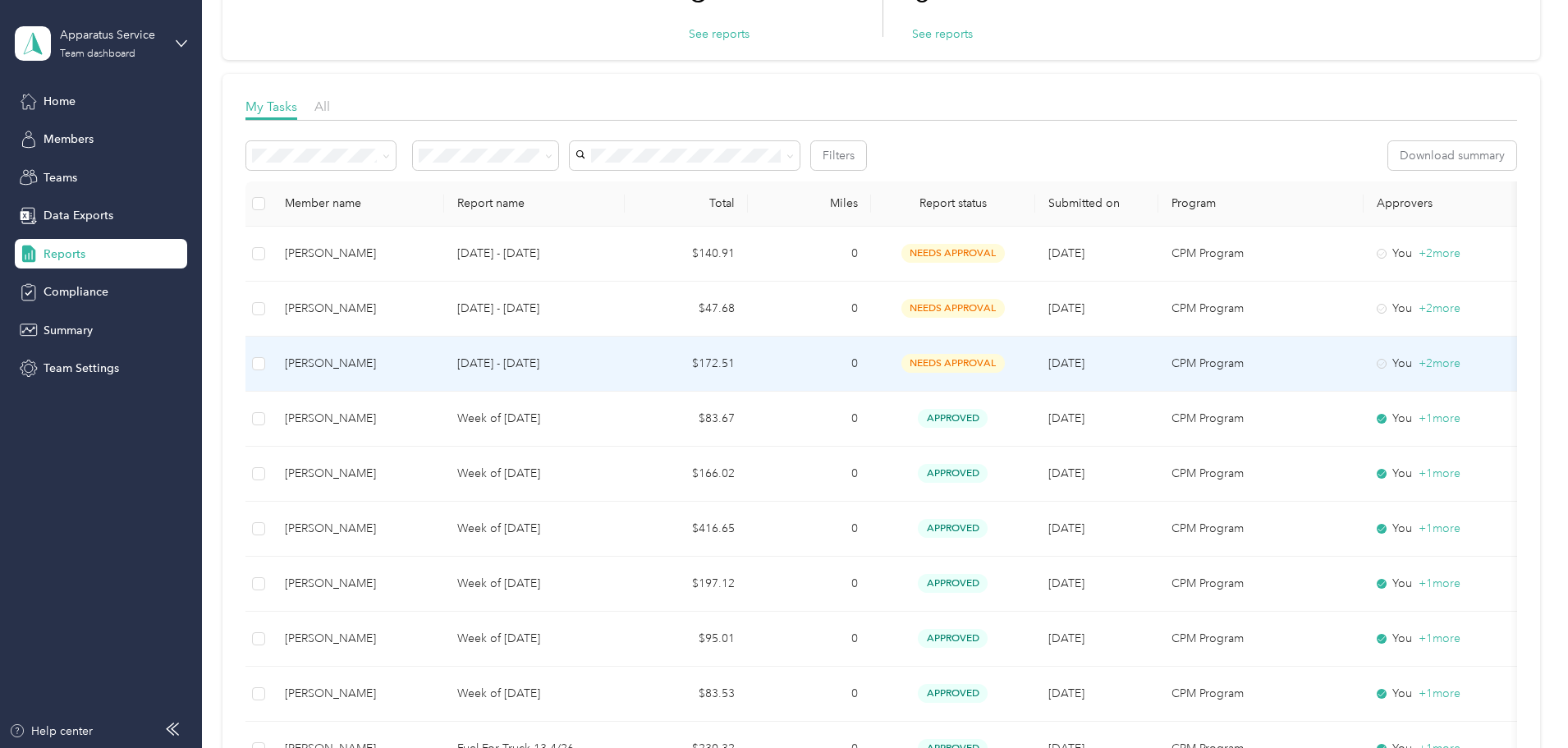
click at [431, 362] on div "[PERSON_NAME]" at bounding box center [358, 363] width 146 height 18
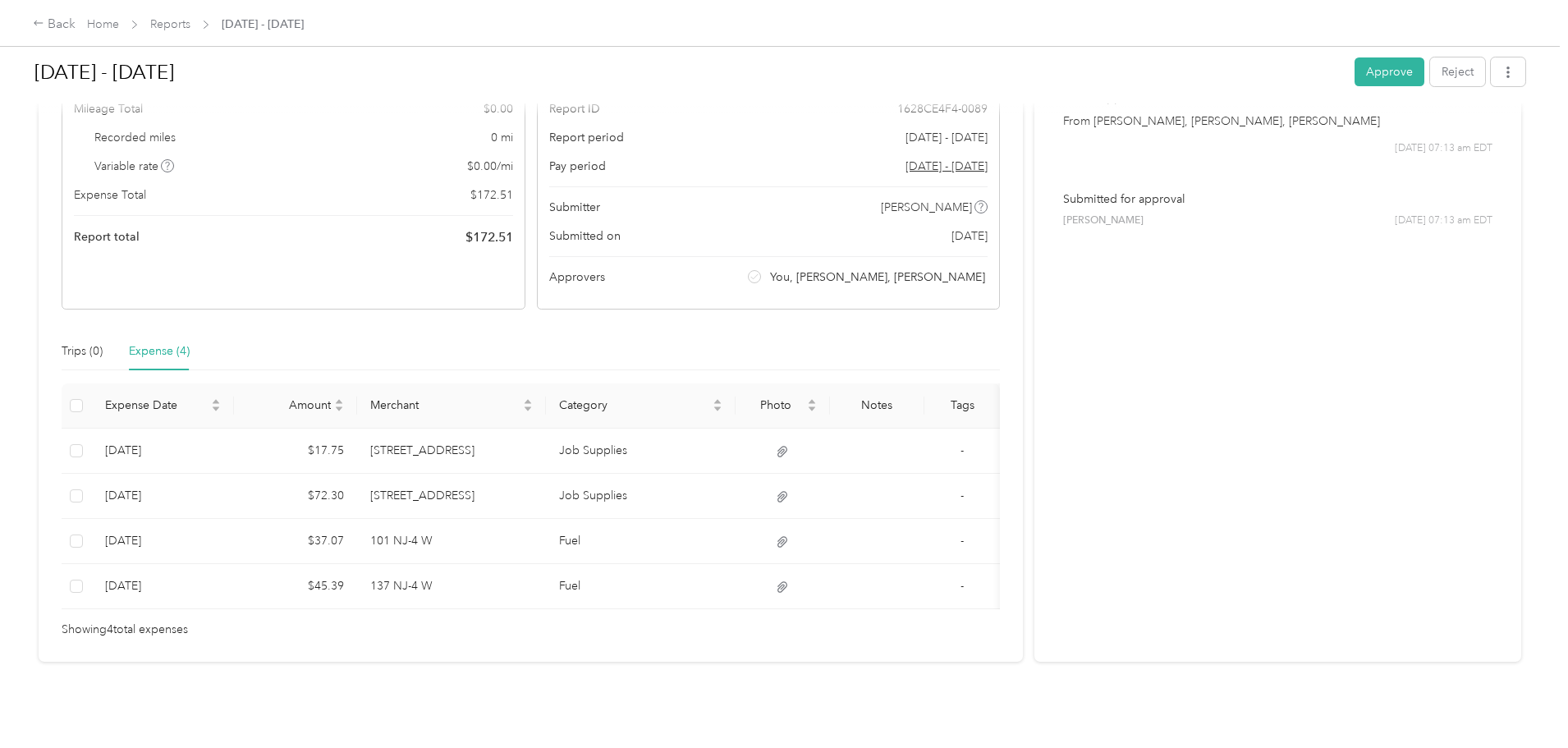
scroll to position [179, 0]
click at [1354, 73] on button "Approve" at bounding box center [1389, 72] width 69 height 29
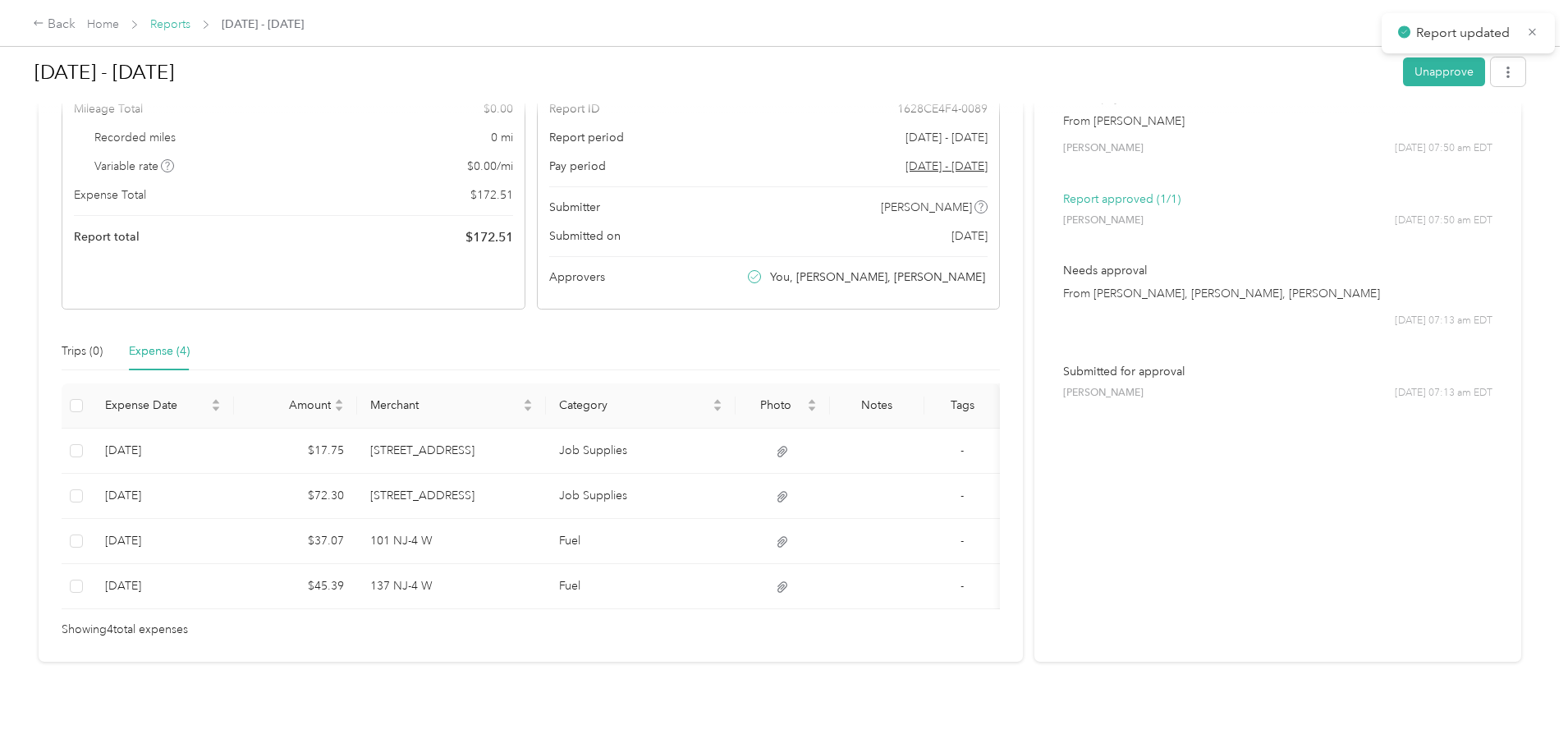
click at [190, 28] on link "Reports" at bounding box center [170, 23] width 41 height 14
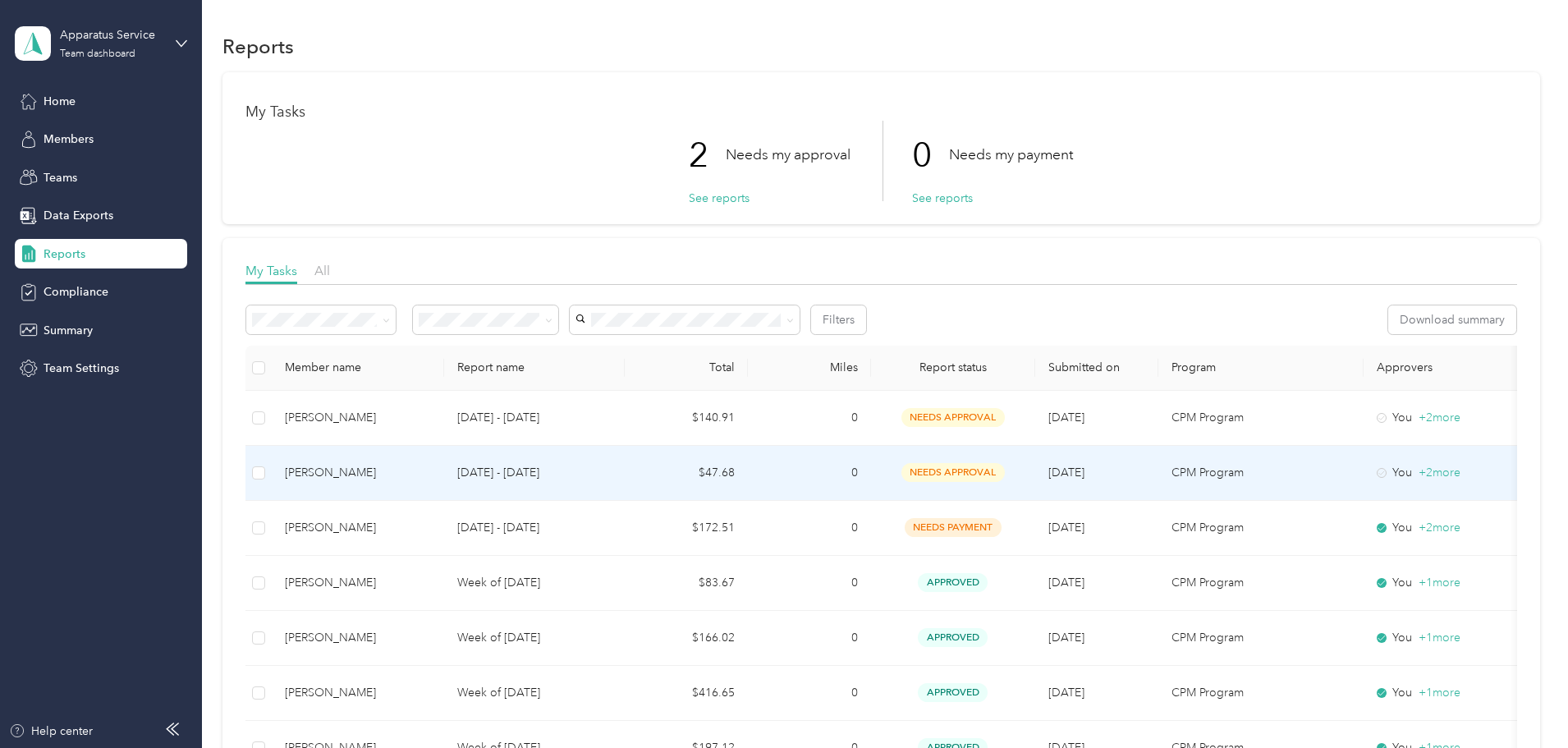
click at [431, 469] on div "[PERSON_NAME]" at bounding box center [358, 472] width 146 height 18
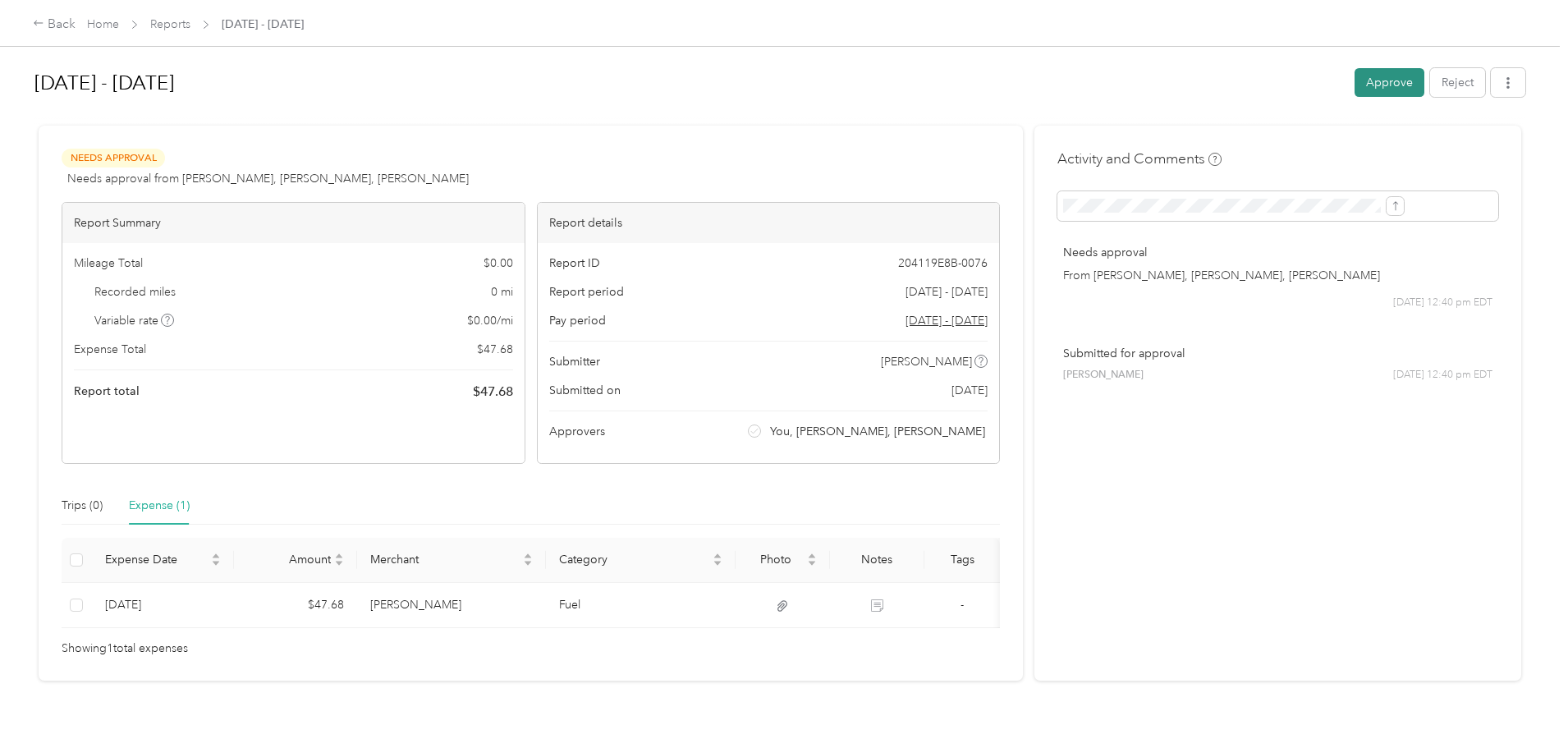
click at [1354, 88] on button "Approve" at bounding box center [1389, 83] width 69 height 29
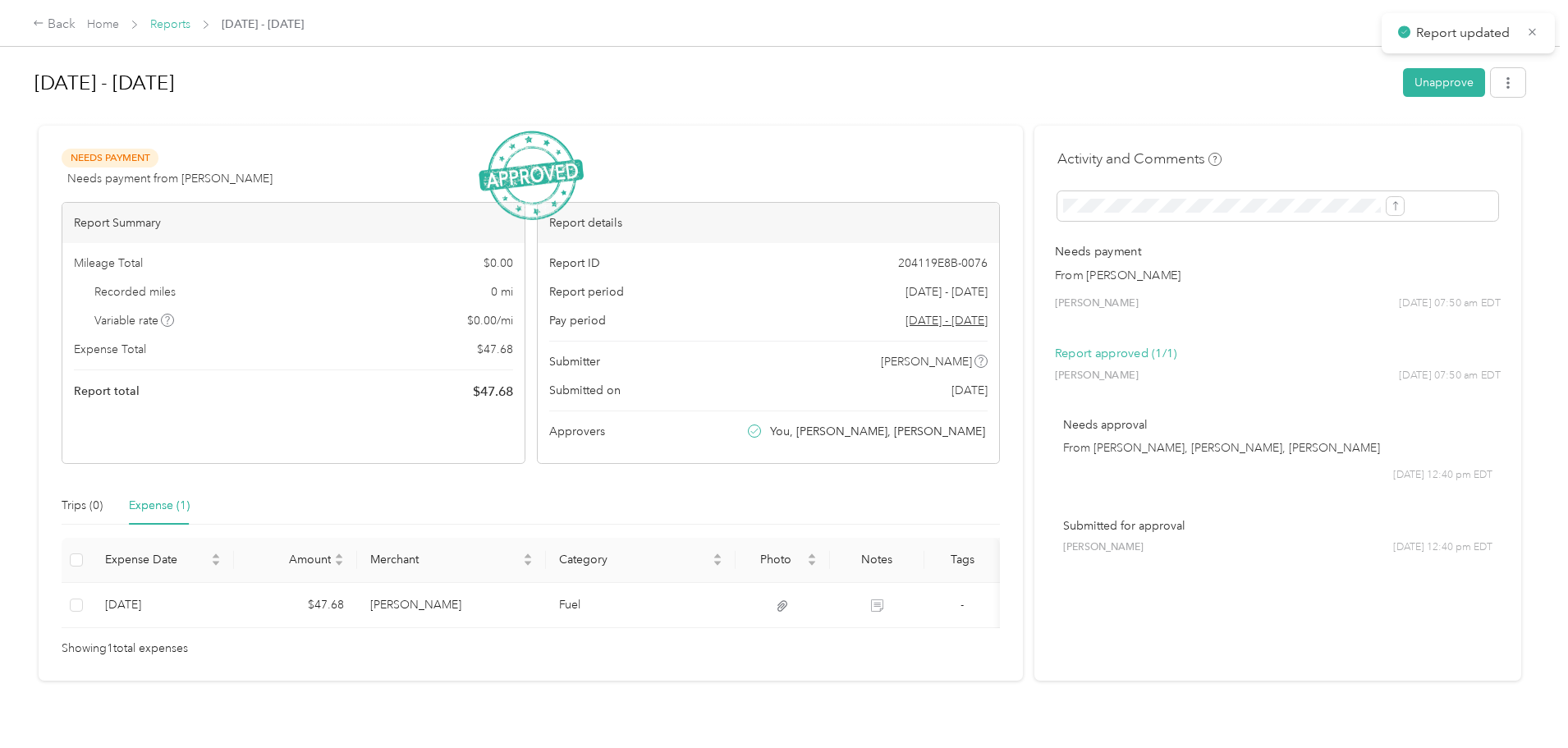
click at [190, 24] on link "Reports" at bounding box center [170, 23] width 41 height 14
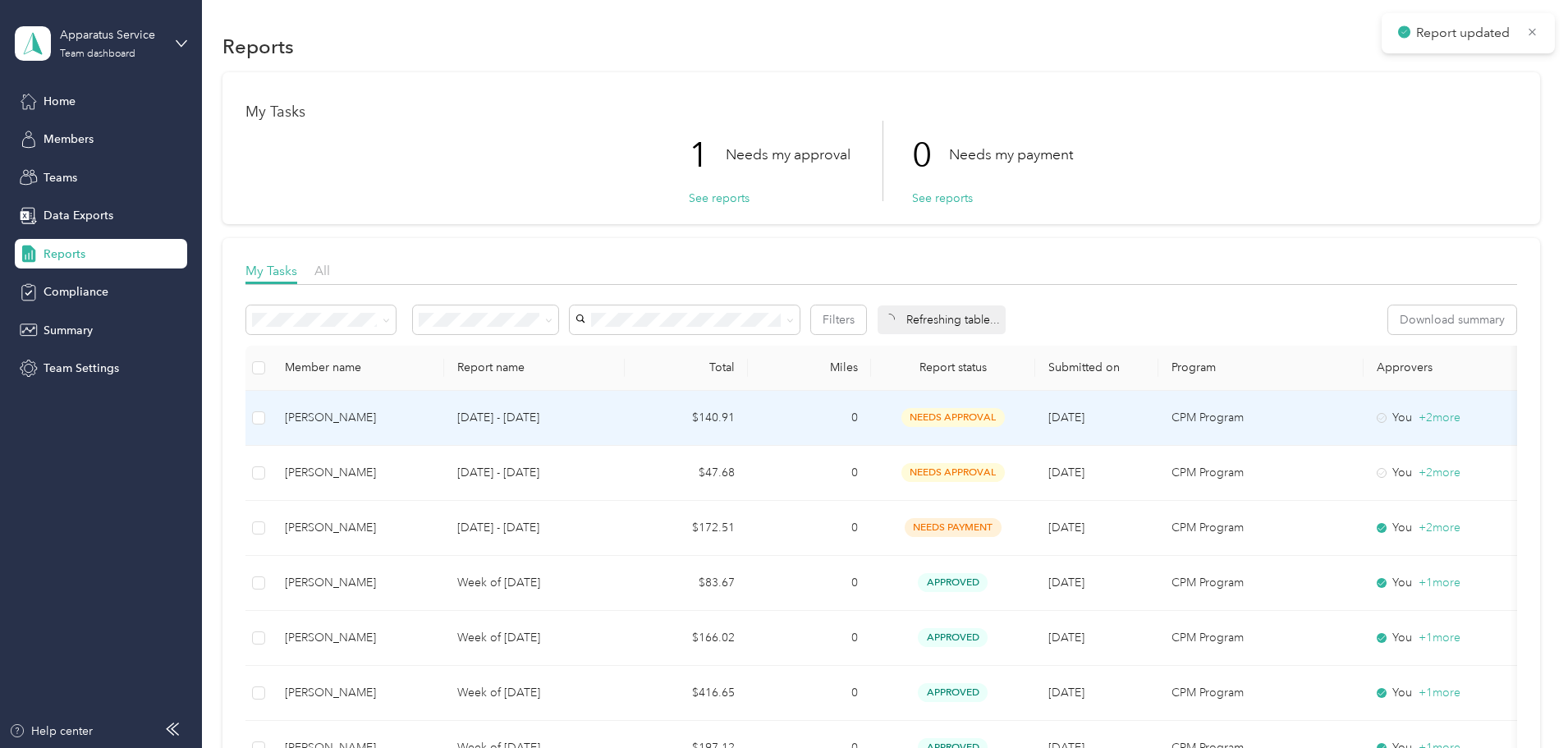
click at [431, 411] on div "[PERSON_NAME]" at bounding box center [358, 417] width 146 height 18
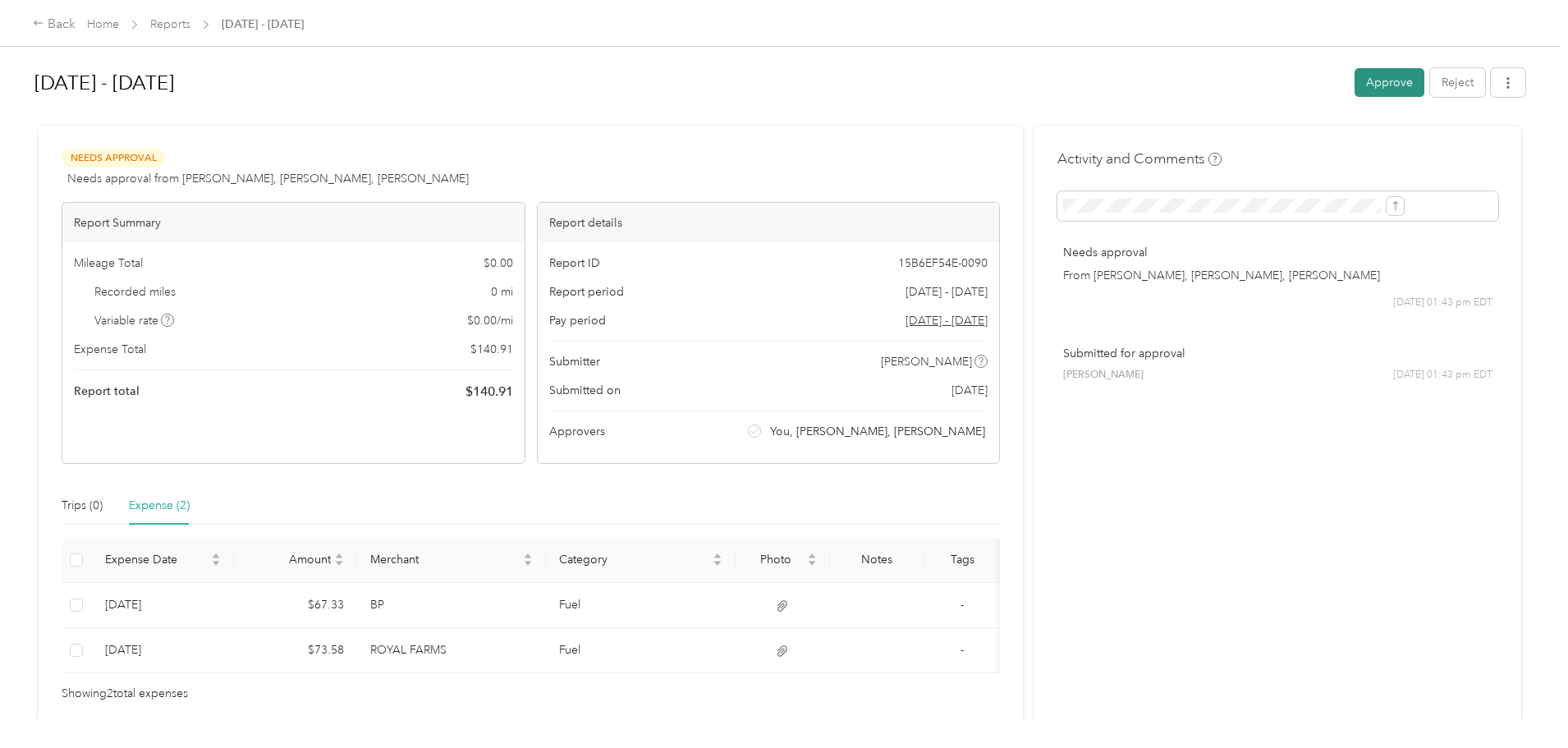
click at [1354, 79] on button "Approve" at bounding box center [1389, 83] width 69 height 29
